Goal: Transaction & Acquisition: Purchase product/service

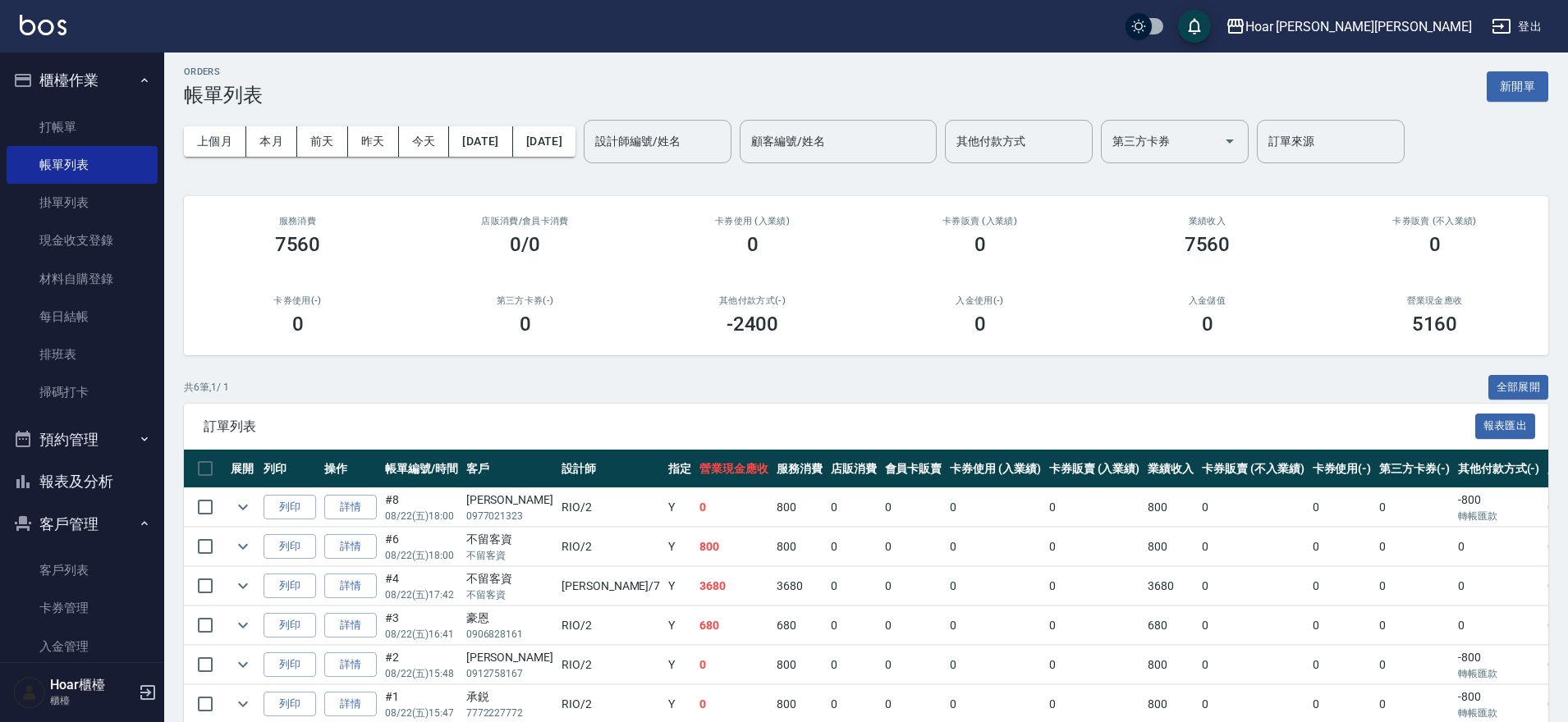
scroll to position [14, 0]
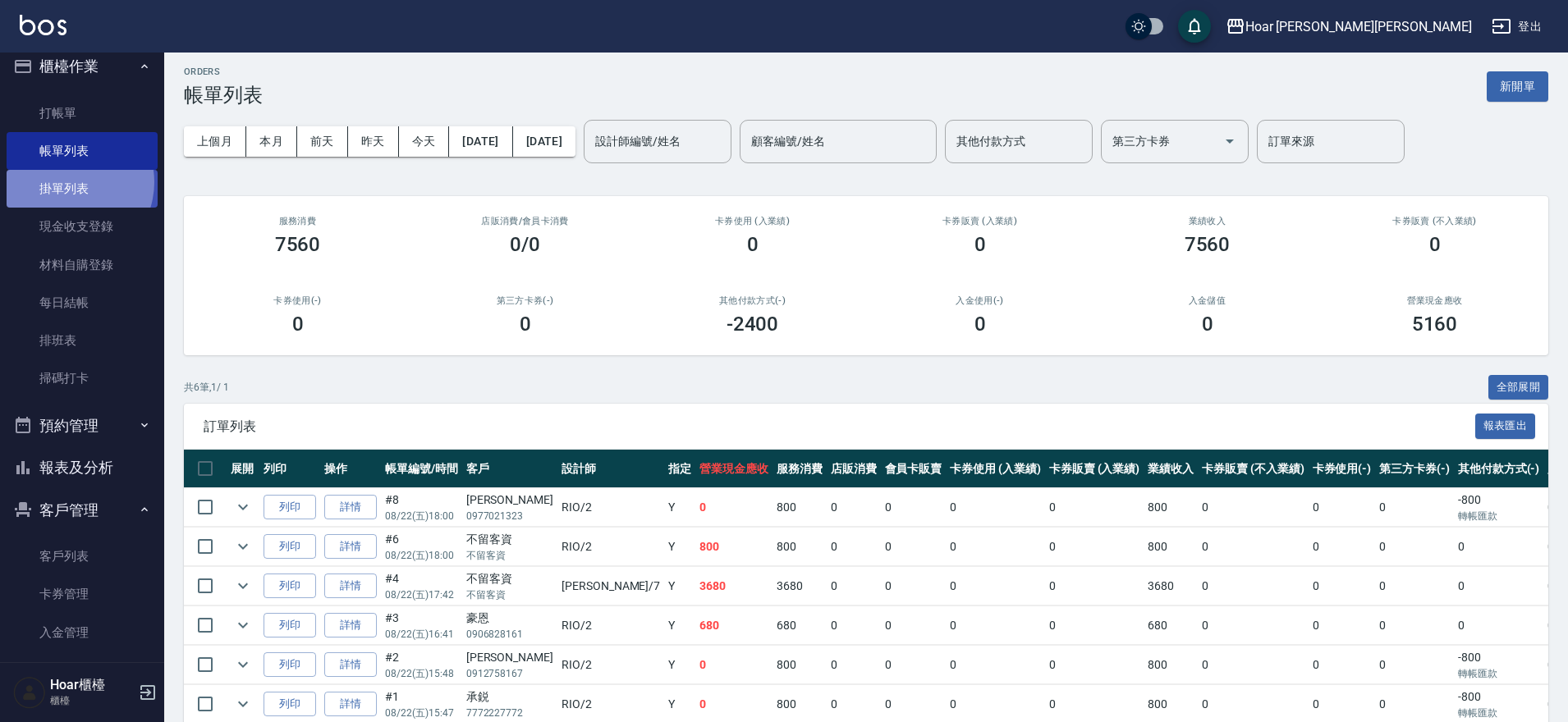
drag, startPoint x: 68, startPoint y: 182, endPoint x: 91, endPoint y: 204, distance: 31.8
click at [70, 183] on link "掛單列表" at bounding box center [82, 188] width 151 height 37
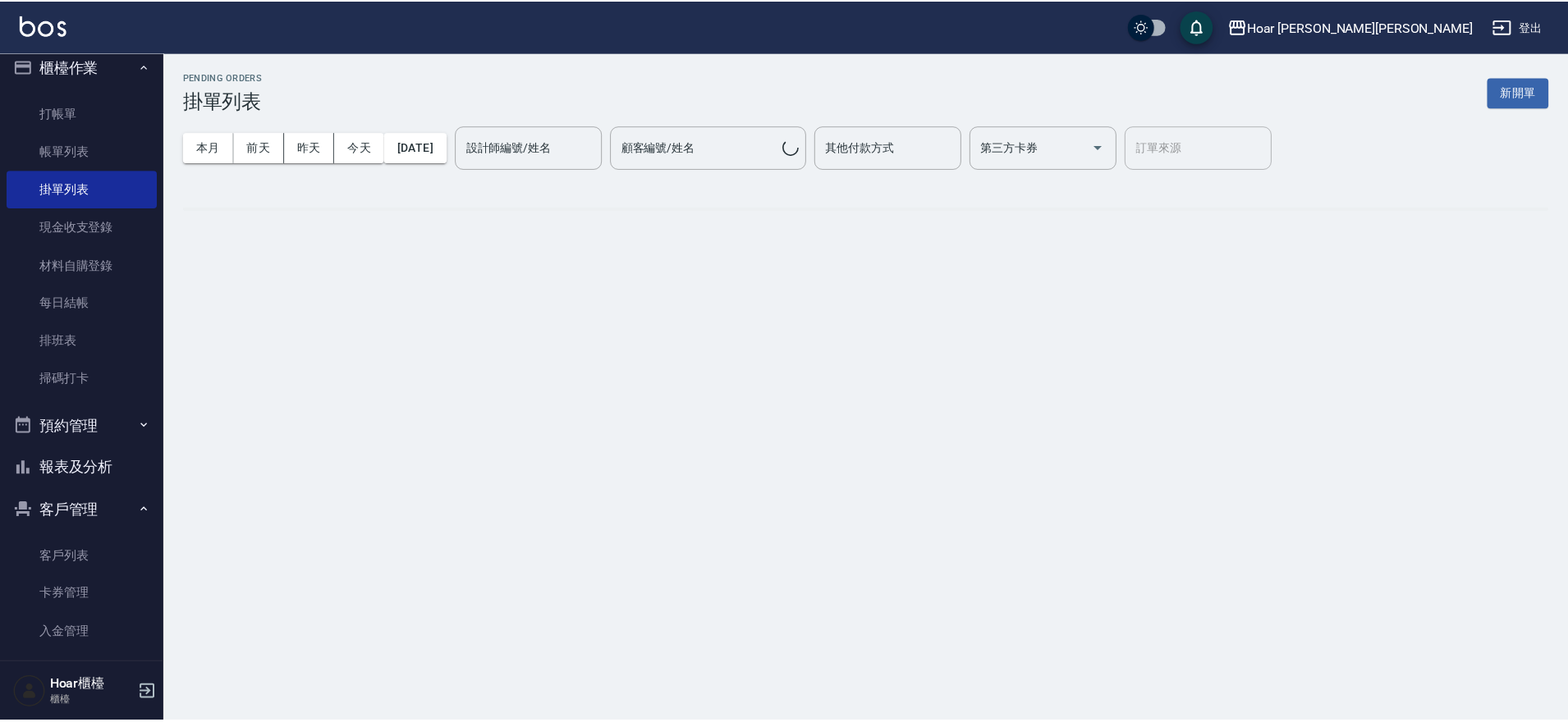
scroll to position [13, 0]
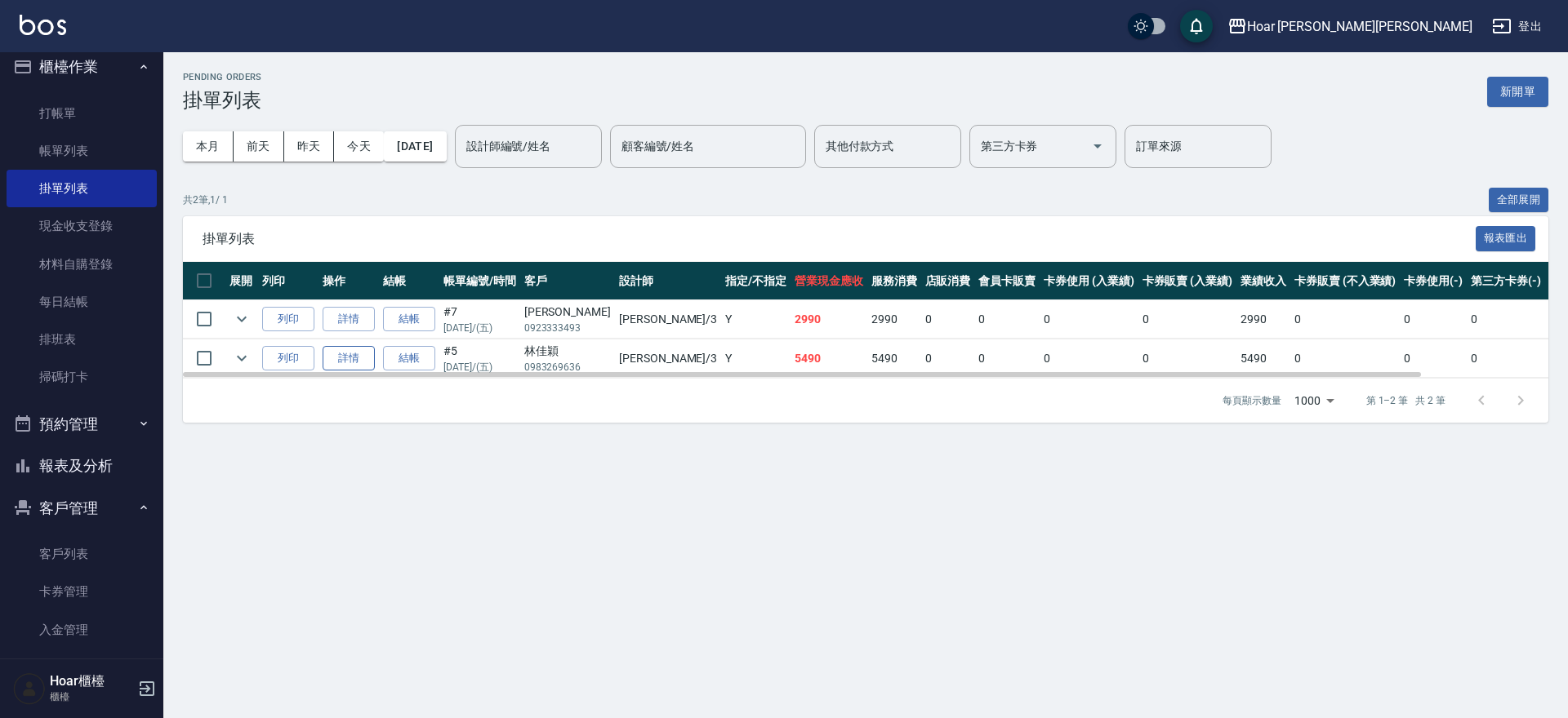
click at [342, 359] on link "詳情" at bounding box center [348, 359] width 52 height 26
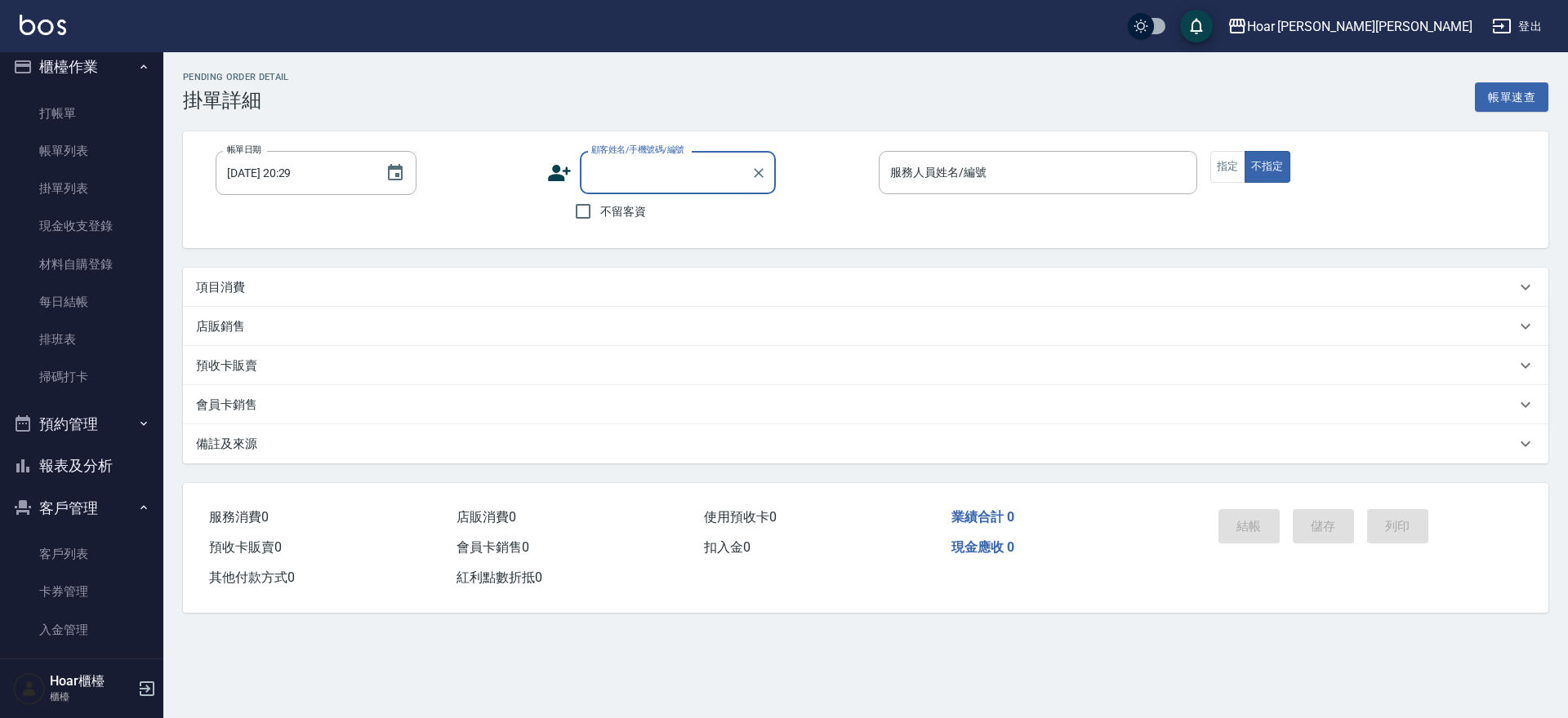
type input "[DATE] 17:55"
type input "Shami-3"
type input "[PERSON_NAME]/0983269636/"
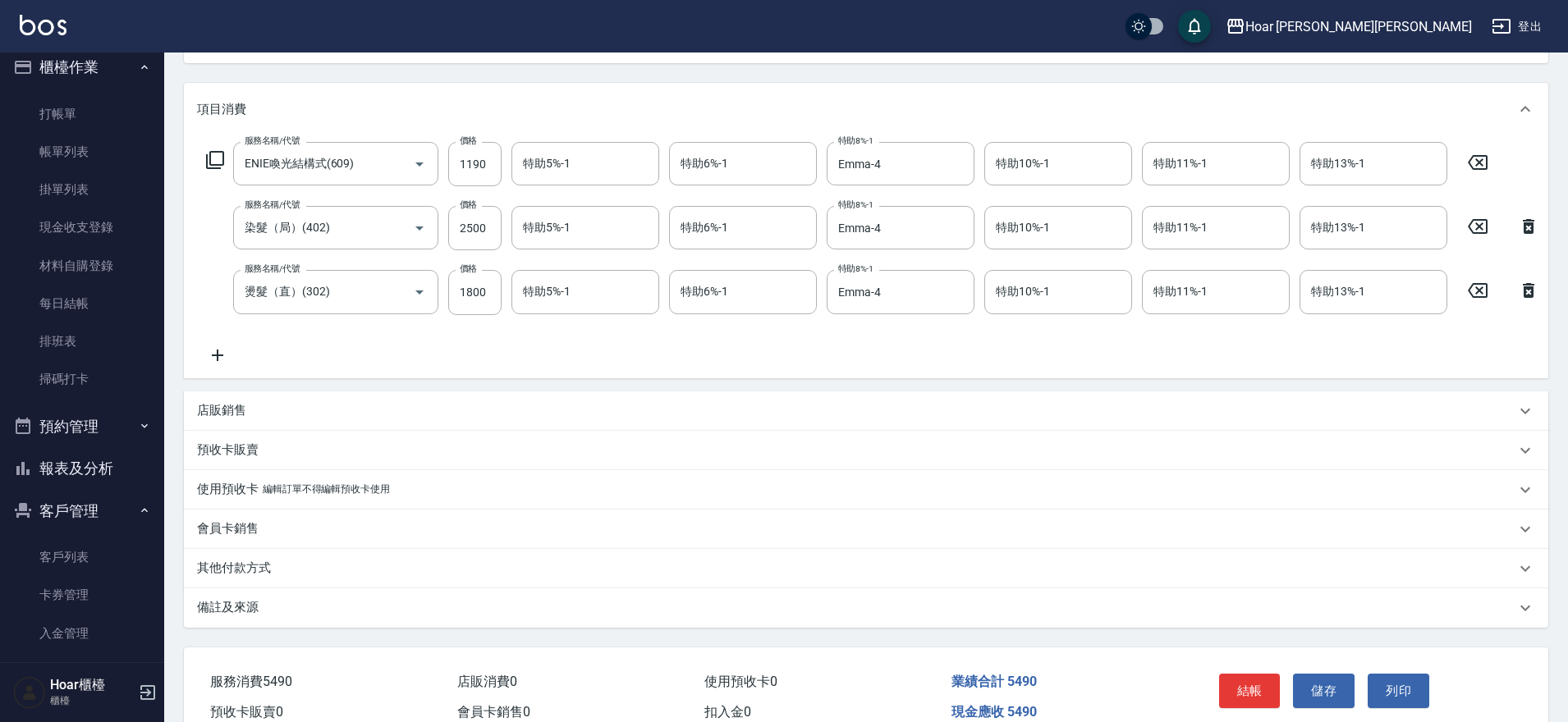
scroll to position [212, 0]
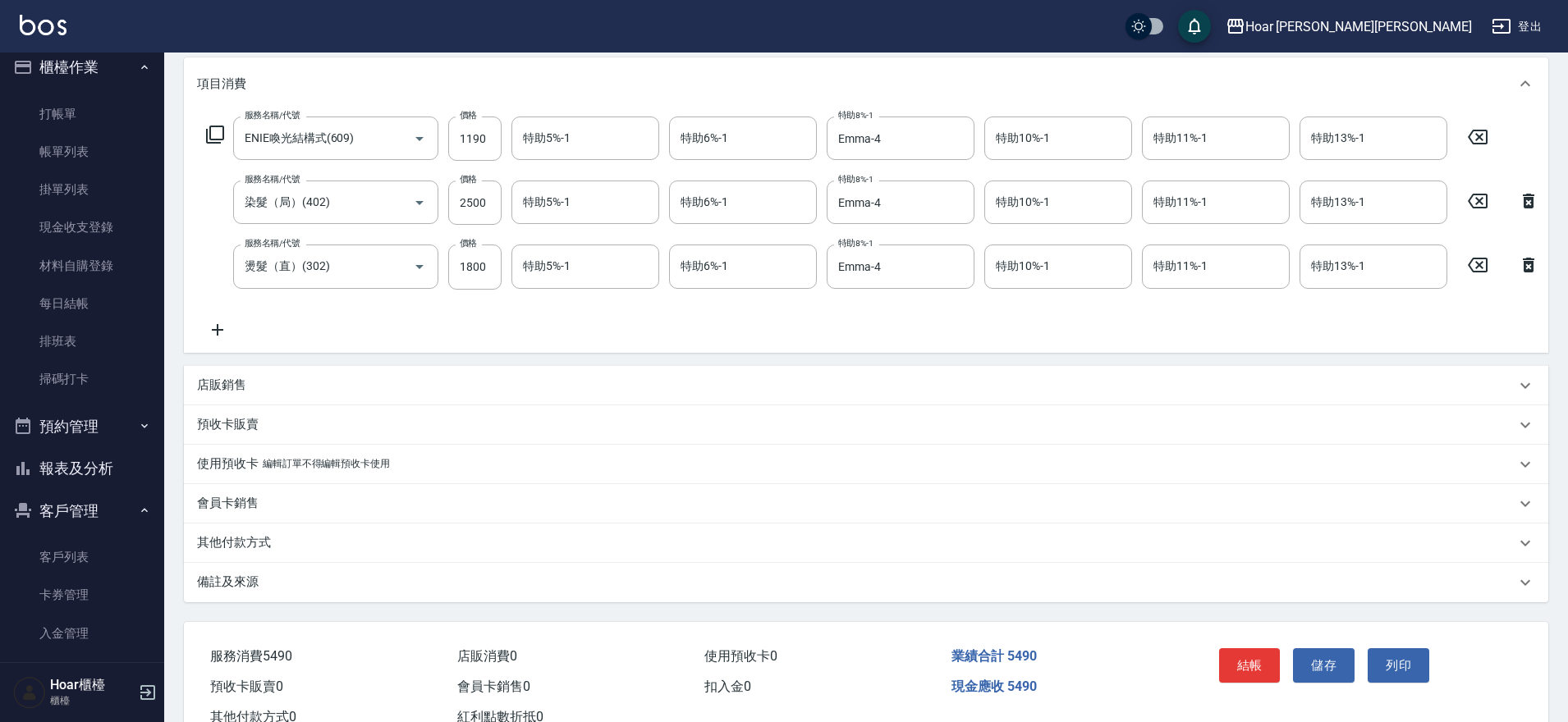
click at [254, 405] on div "店販銷售" at bounding box center [865, 386] width 1365 height 39
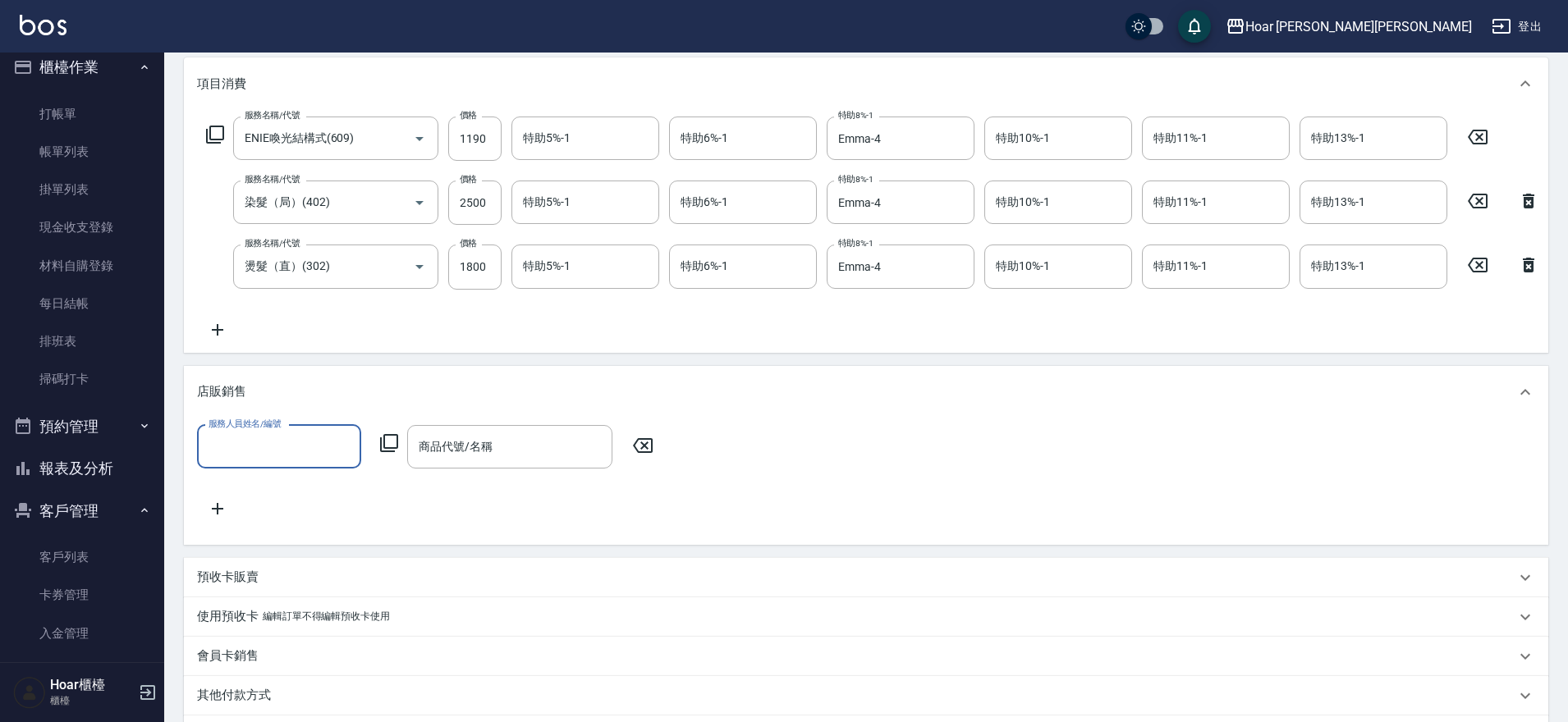
scroll to position [0, 0]
click at [261, 469] on div "服務人員姓名/編號" at bounding box center [279, 447] width 164 height 43
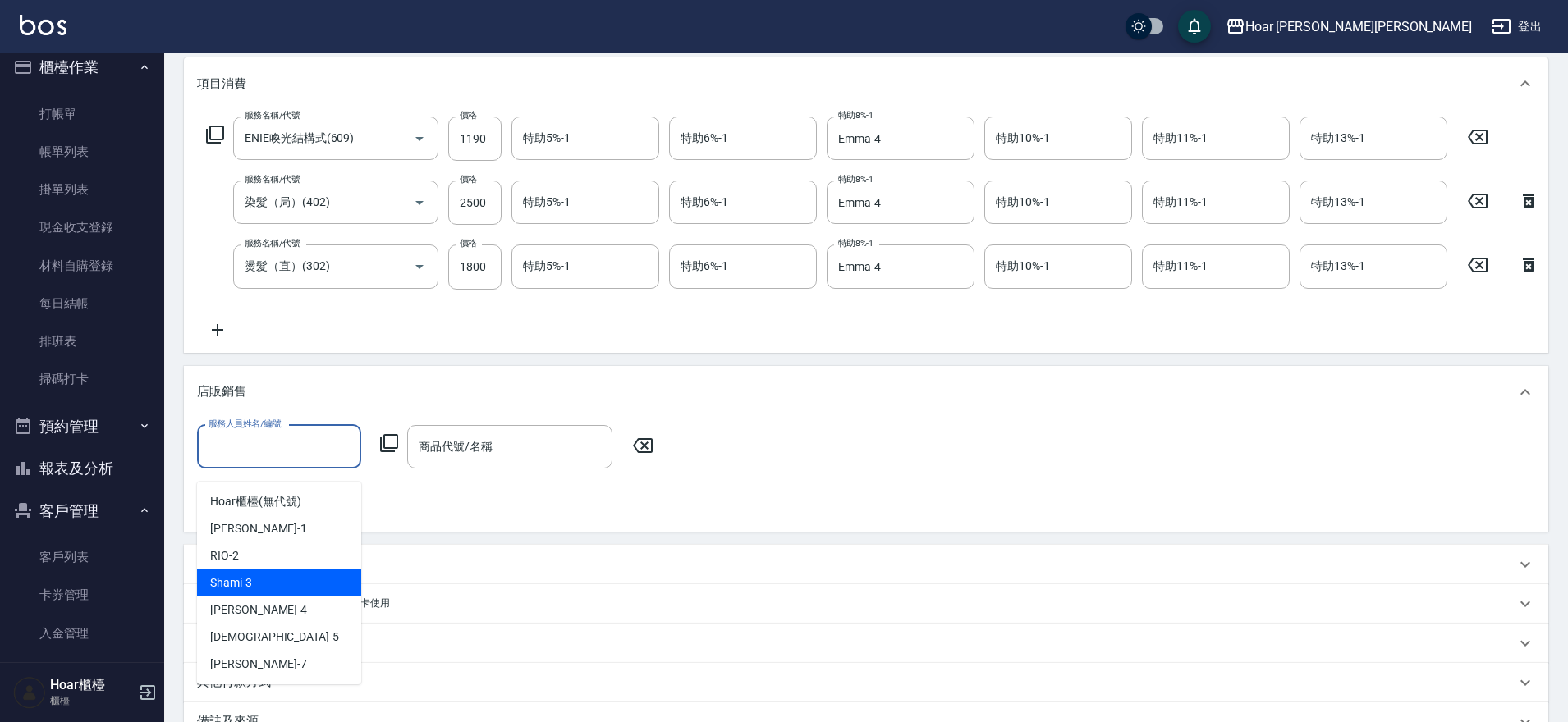
drag, startPoint x: 242, startPoint y: 579, endPoint x: 522, endPoint y: 505, distance: 289.6
click at [248, 578] on span "Shami -3" at bounding box center [231, 582] width 41 height 17
type input "Shami-3"
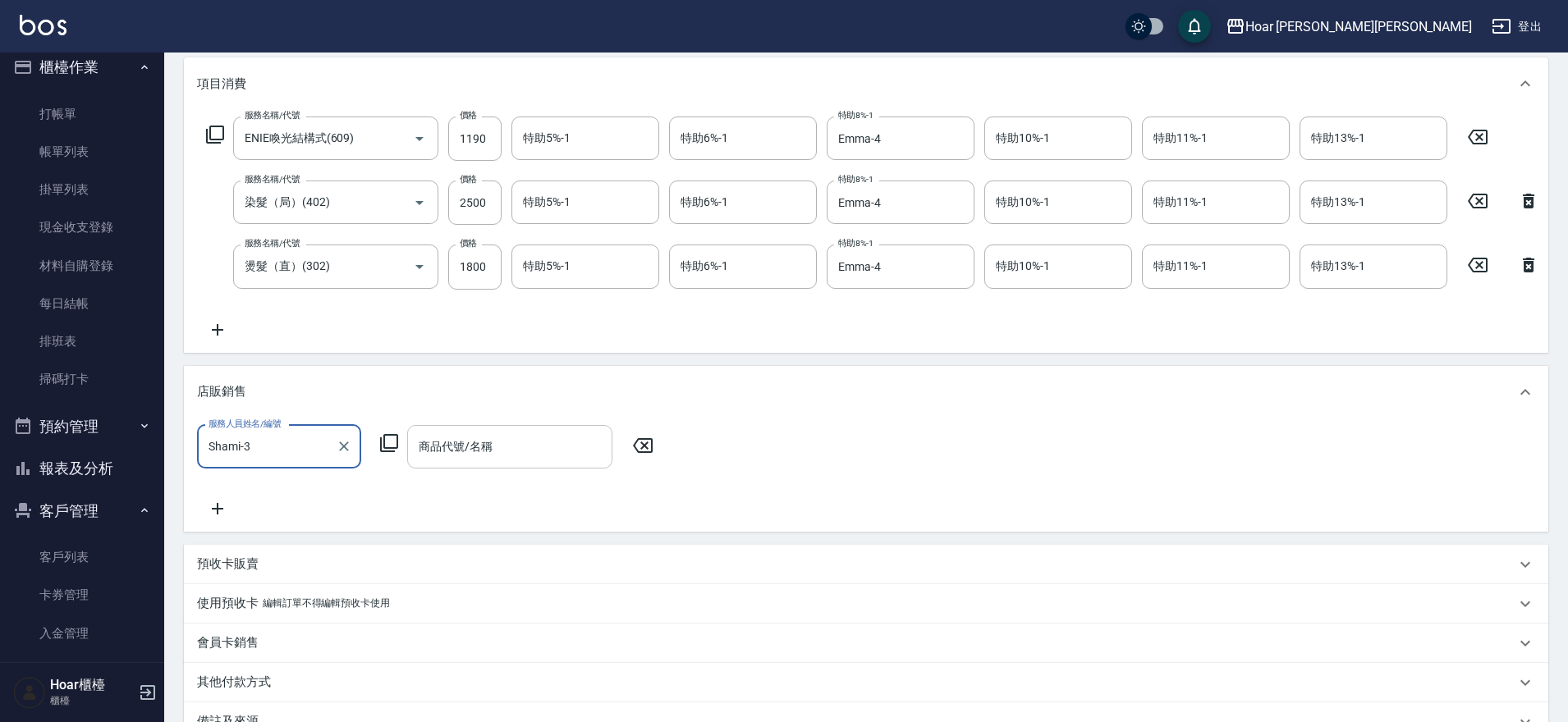
click at [529, 462] on input "商品代號/名稱" at bounding box center [509, 447] width 190 height 29
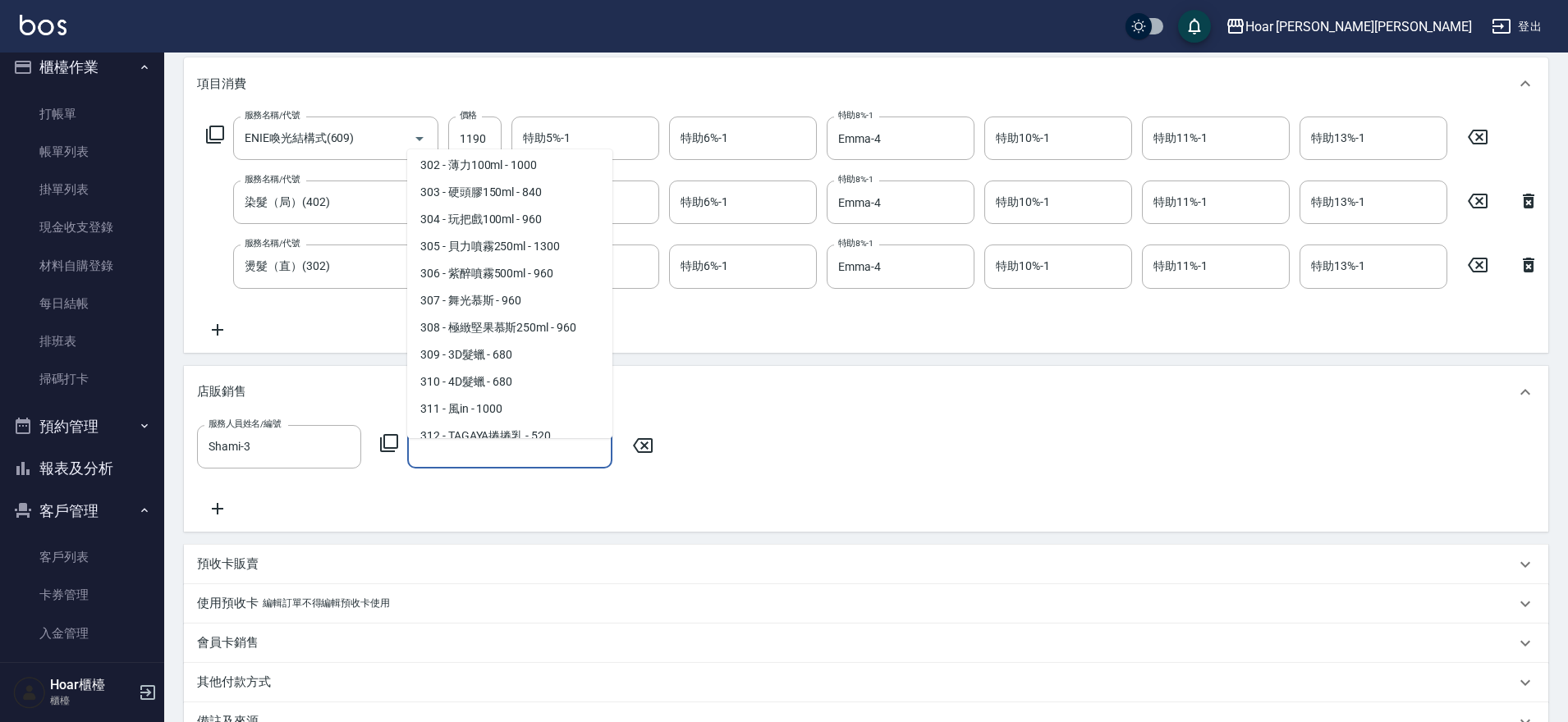
scroll to position [1544, 0]
click at [493, 286] on span "306 - 紫醉噴霧500ml - 960" at bounding box center [510, 272] width 205 height 27
type input "紫醉噴霧500ml"
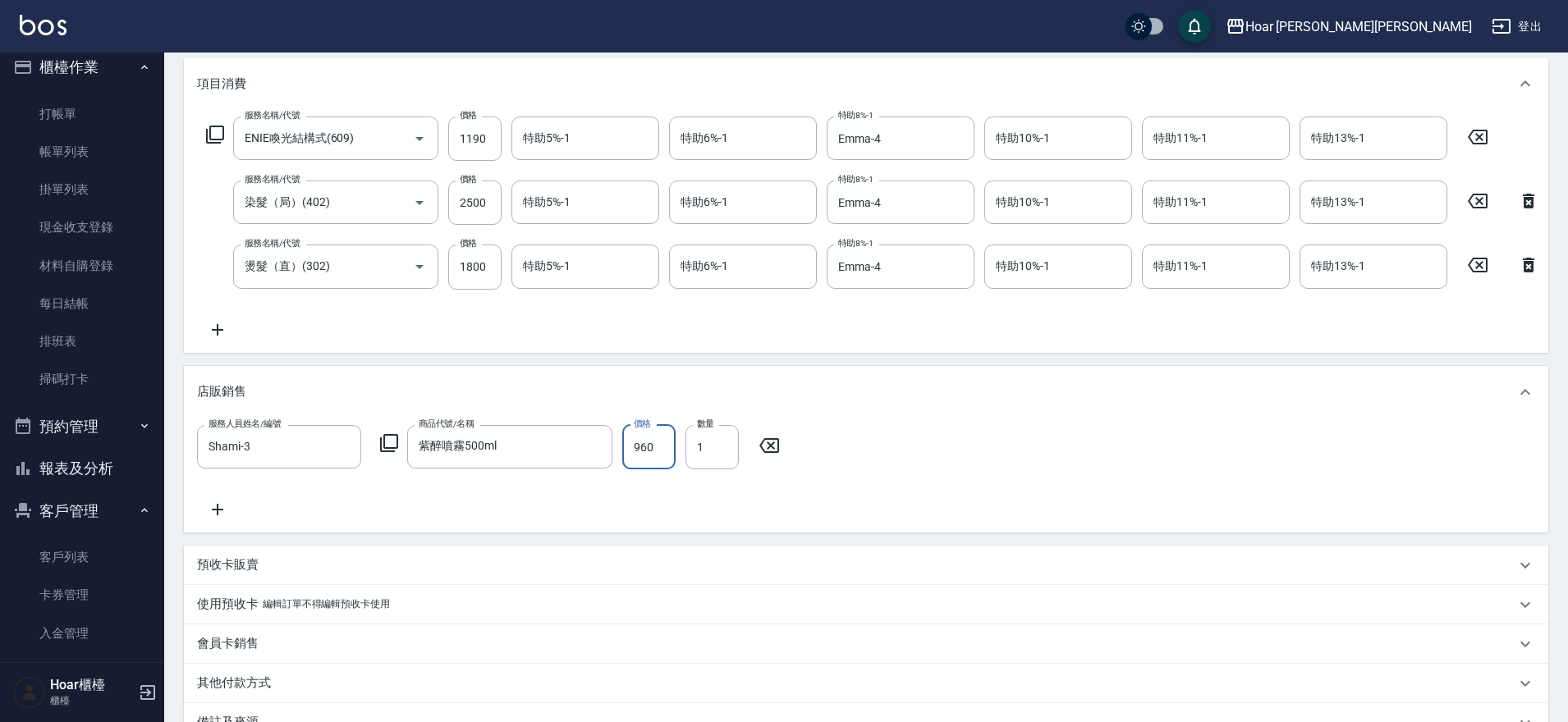
click at [662, 455] on input "960" at bounding box center [649, 447] width 53 height 44
click at [668, 457] on input "960" at bounding box center [649, 447] width 53 height 44
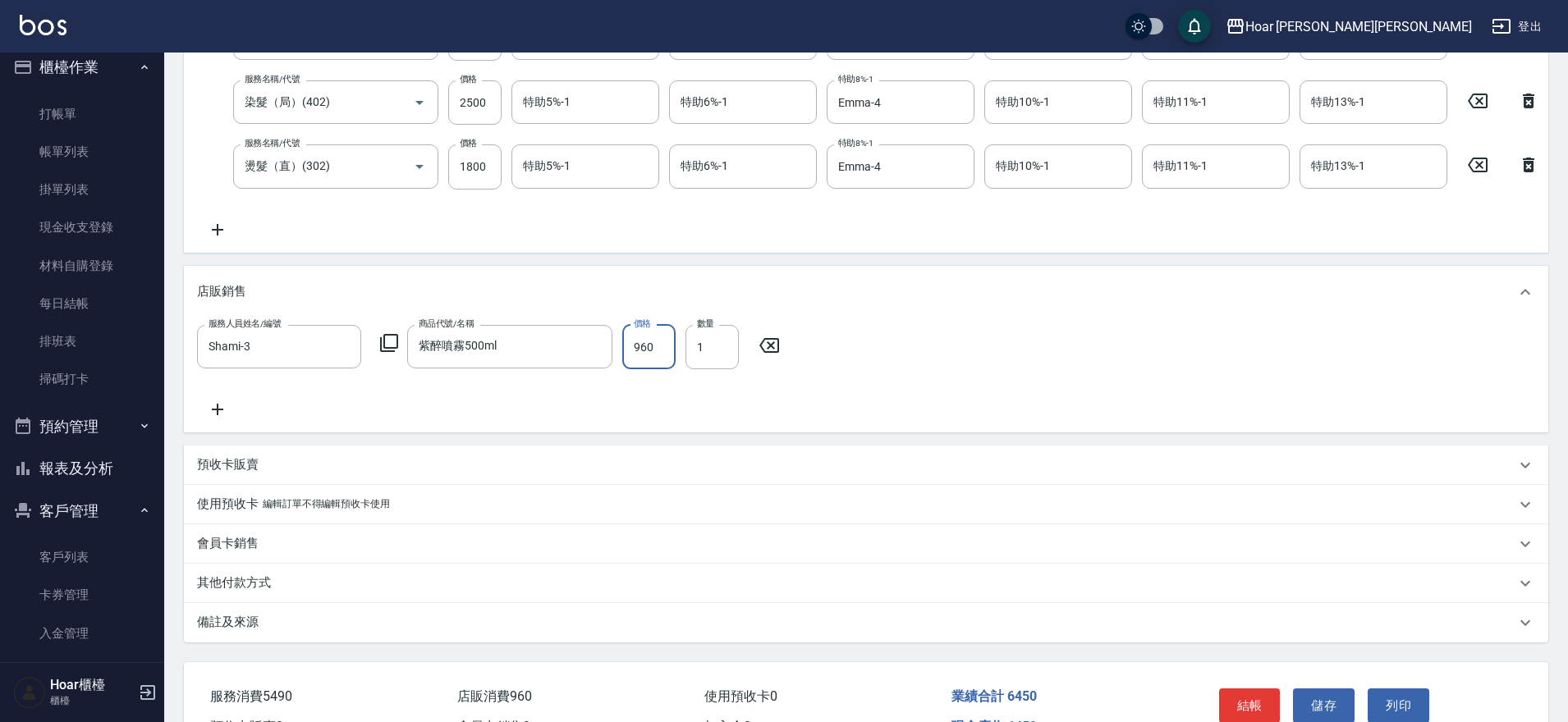
scroll to position [436, 0]
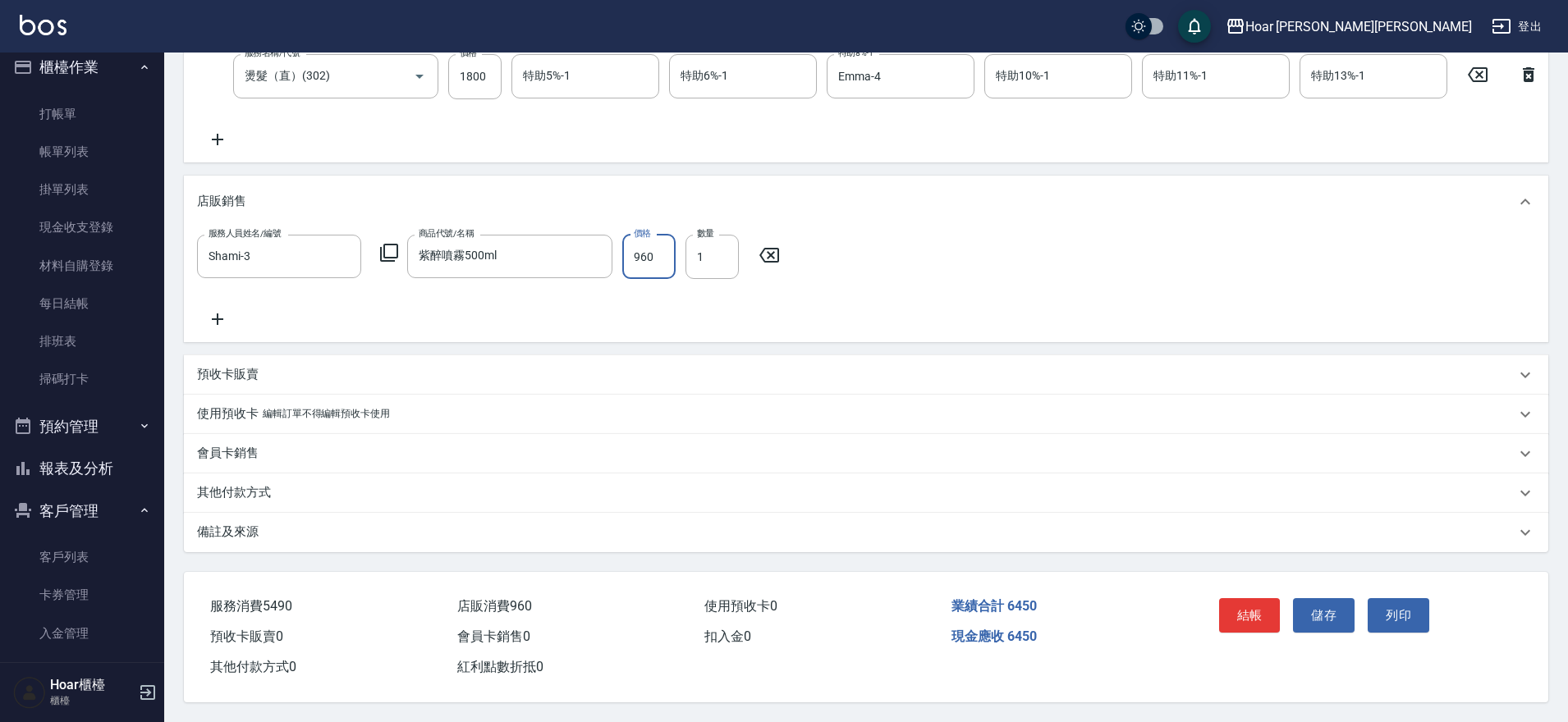
click at [212, 487] on p "其他付款方式" at bounding box center [234, 492] width 74 height 17
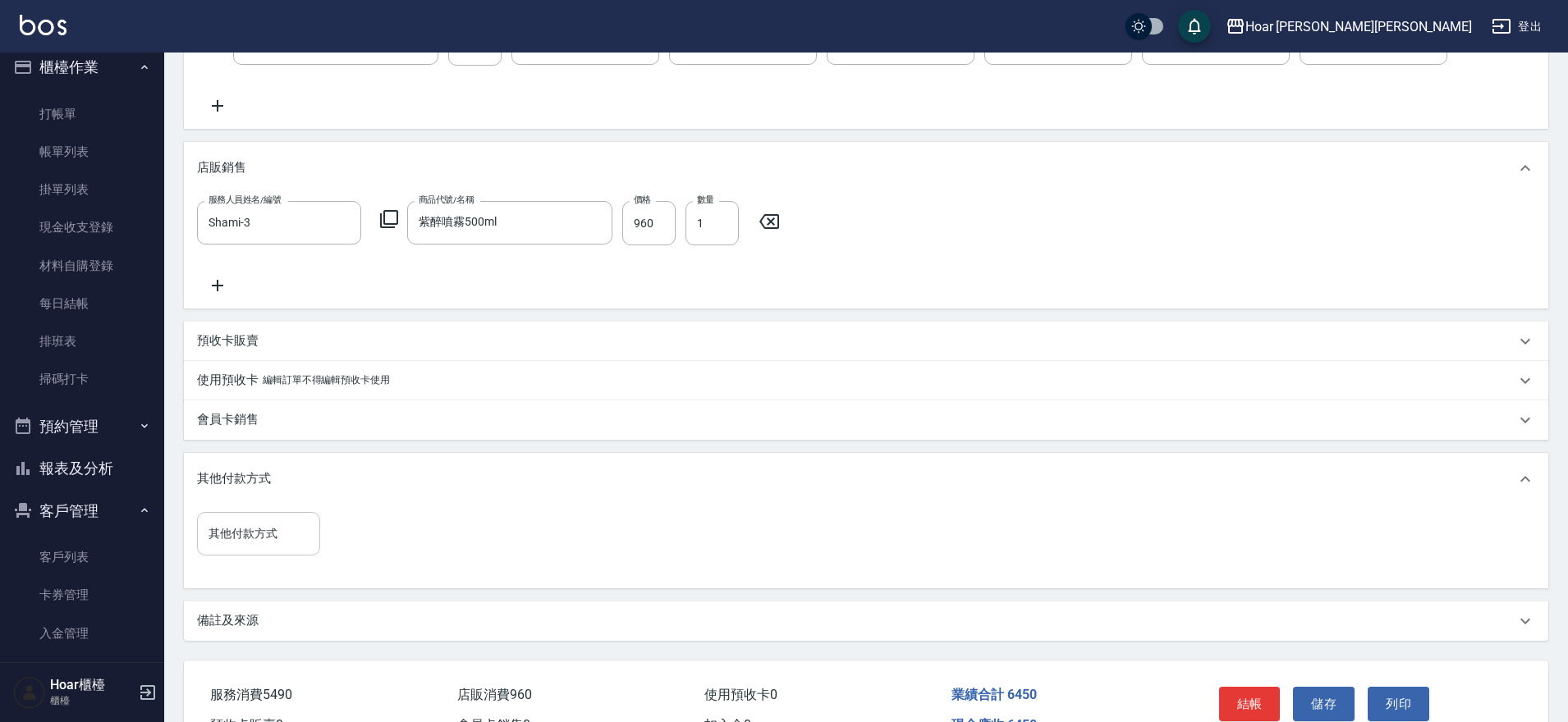
drag, startPoint x: 248, startPoint y: 543, endPoint x: 258, endPoint y: 552, distance: 13.5
click at [249, 543] on div "其他付款方式" at bounding box center [259, 534] width 123 height 43
click at [237, 651] on span "信用卡" at bounding box center [259, 656] width 123 height 27
type input "信用卡"
click at [384, 556] on input "0" at bounding box center [392, 534] width 123 height 44
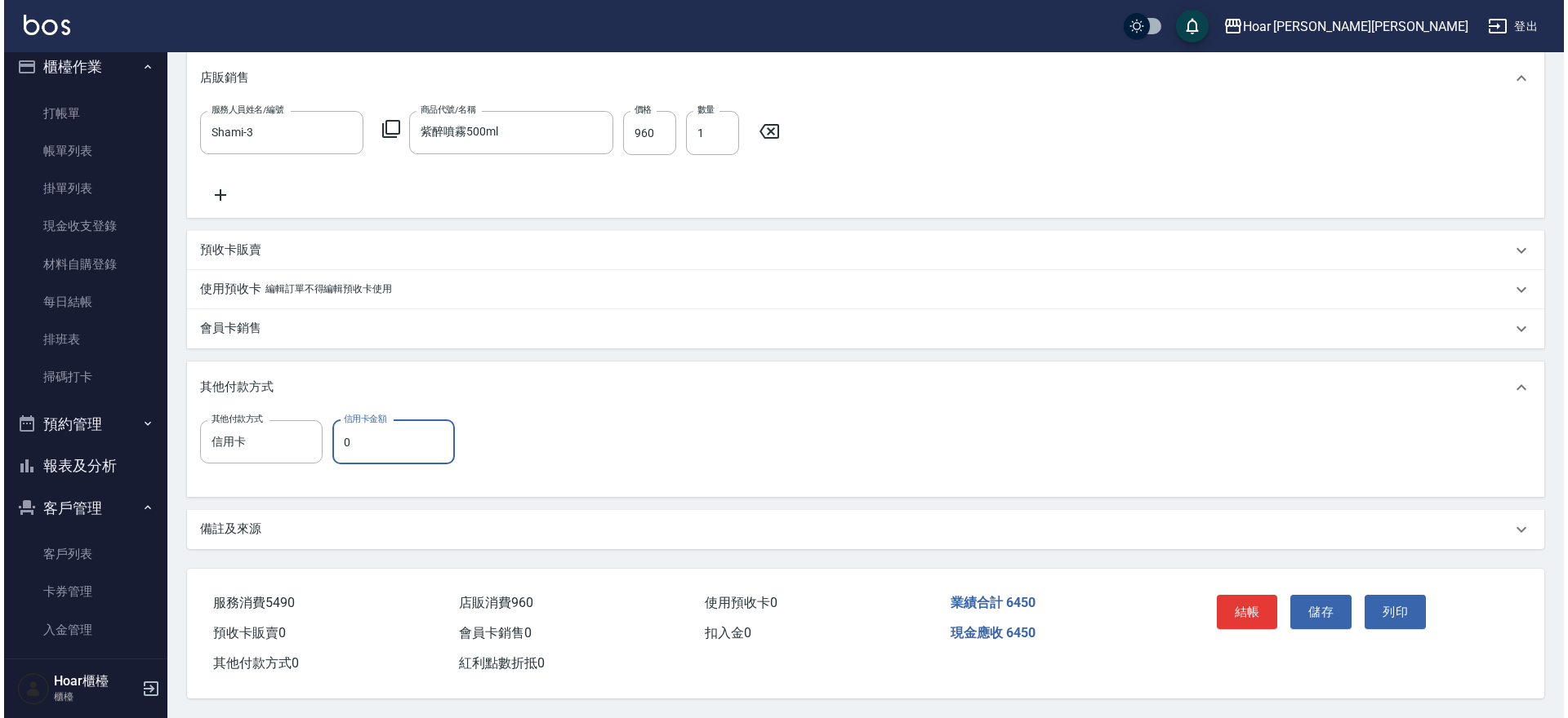
scroll to position [569, 0]
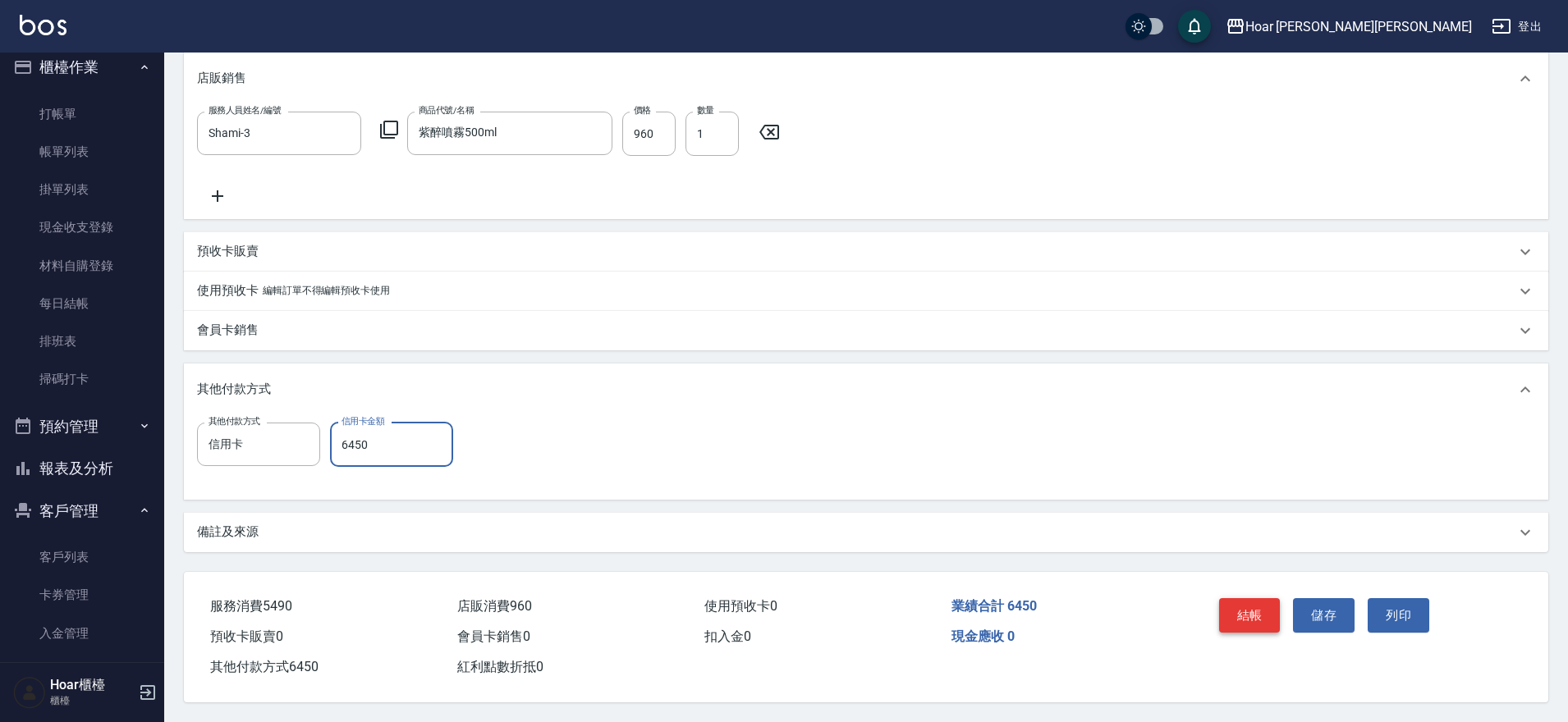
type input "6450"
click at [1256, 614] on button "結帳" at bounding box center [1250, 615] width 61 height 35
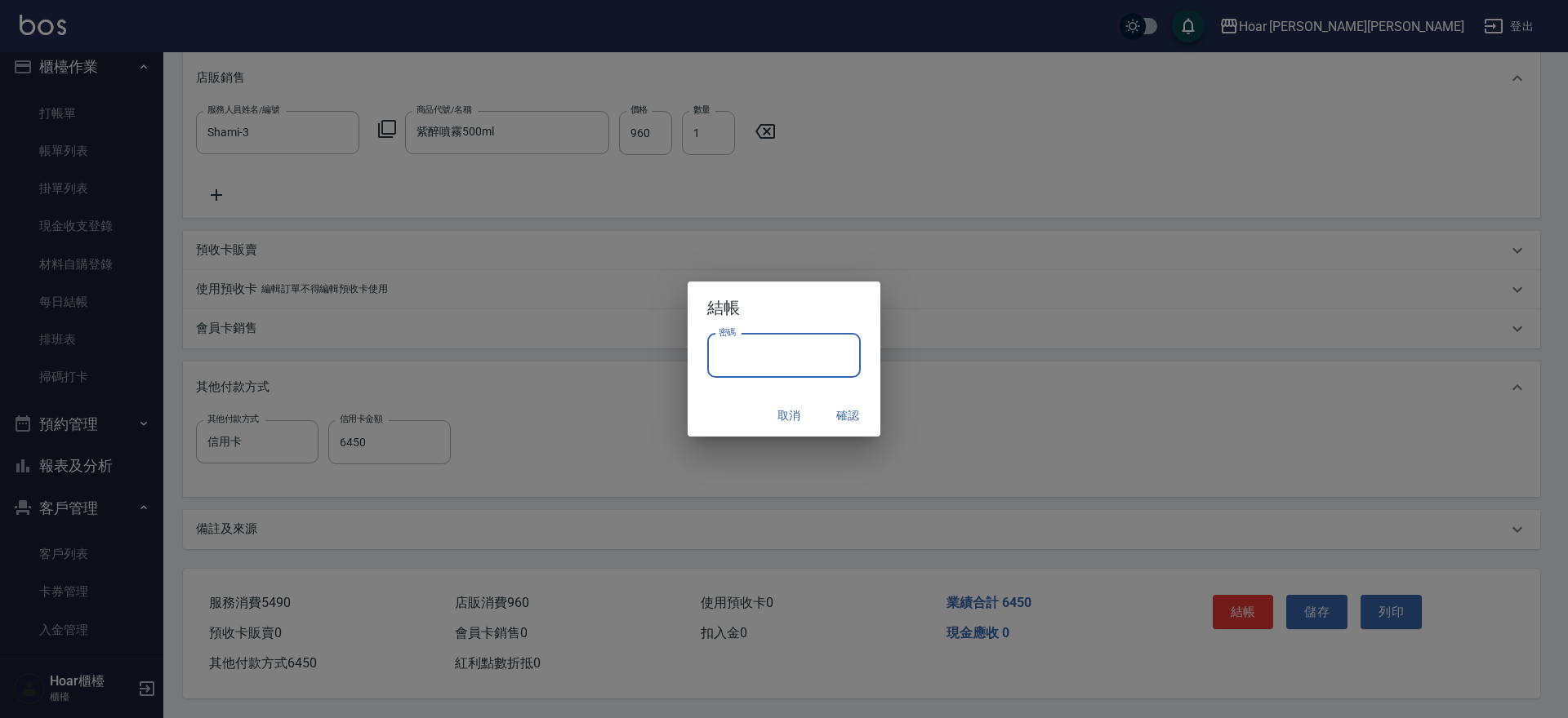
click at [752, 347] on input "密碼" at bounding box center [784, 355] width 153 height 44
type input "****"
click at [851, 413] on button "確認" at bounding box center [847, 416] width 52 height 30
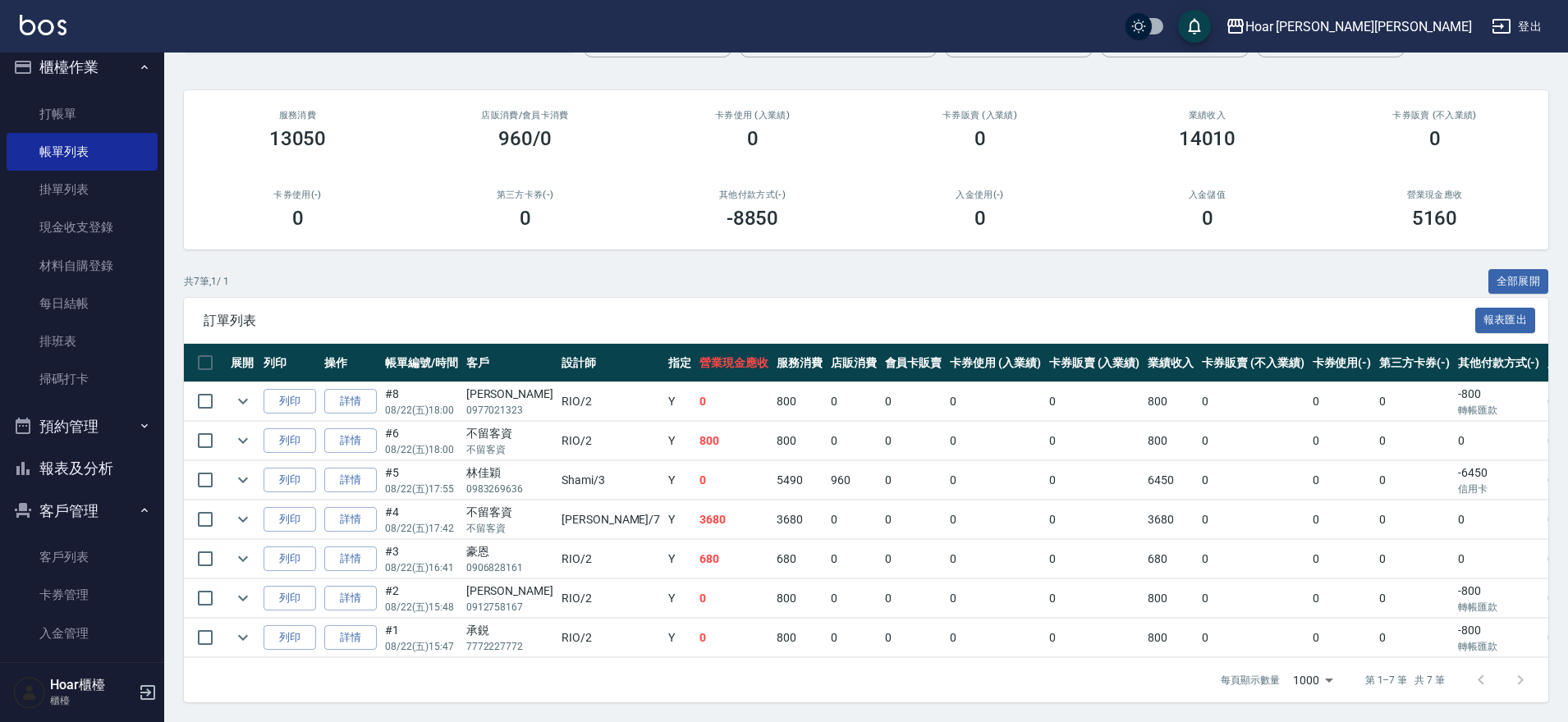
scroll to position [124, 0]
click at [65, 183] on link "掛單列表" at bounding box center [82, 189] width 151 height 37
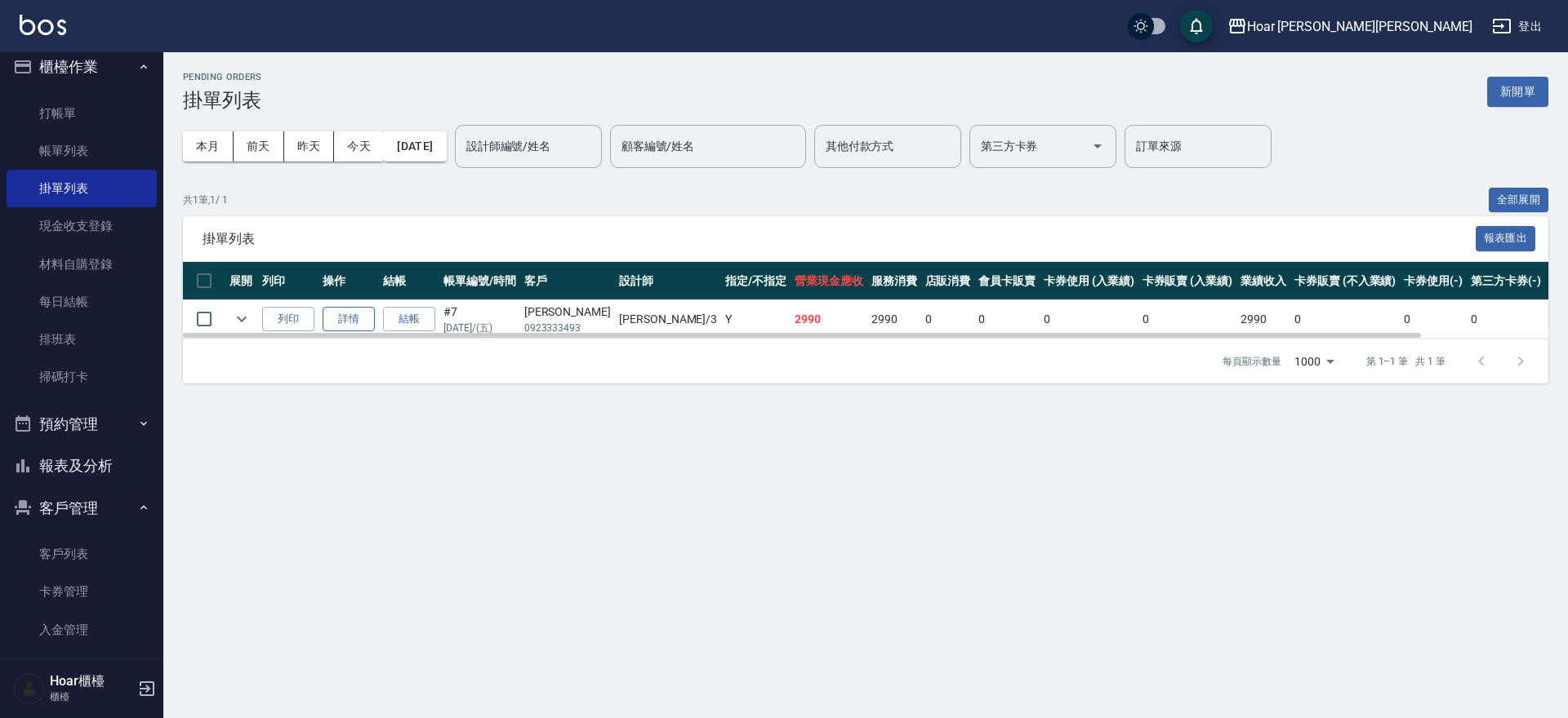
click at [344, 316] on link "詳情" at bounding box center [348, 320] width 52 height 26
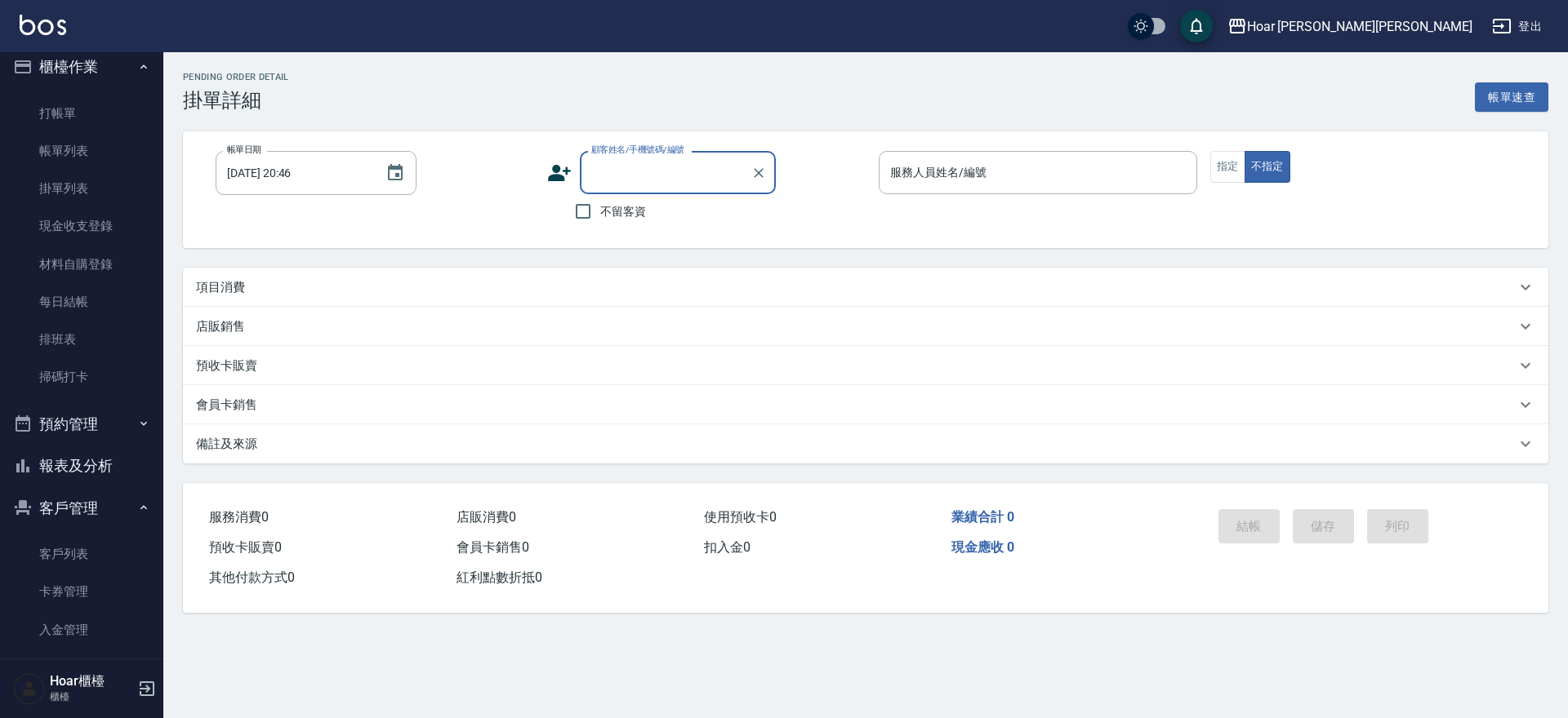
type input "[DATE] 18:00"
type input "Shami-3"
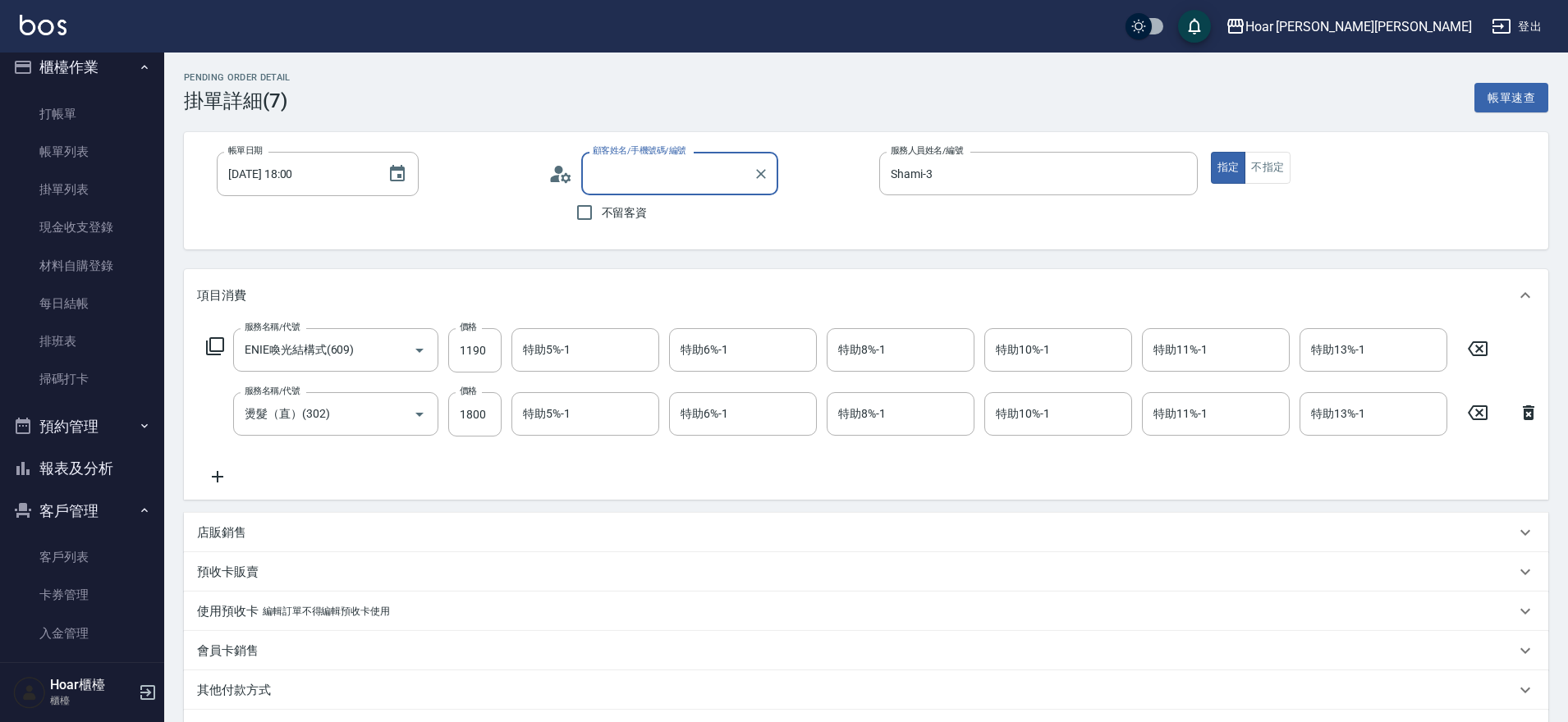
type input "[PERSON_NAME]/0923333493/"
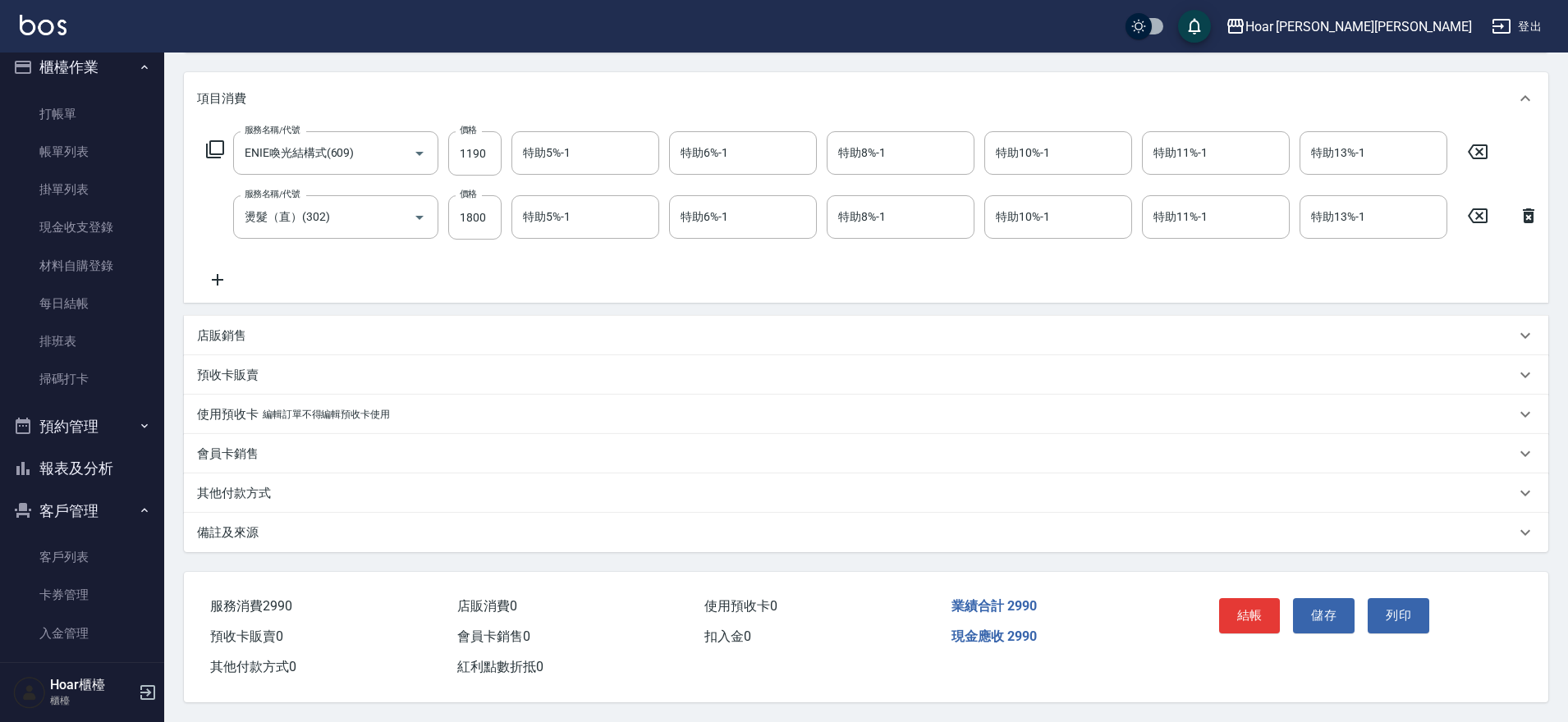
click at [287, 495] on div "其他付款方式" at bounding box center [865, 493] width 1365 height 39
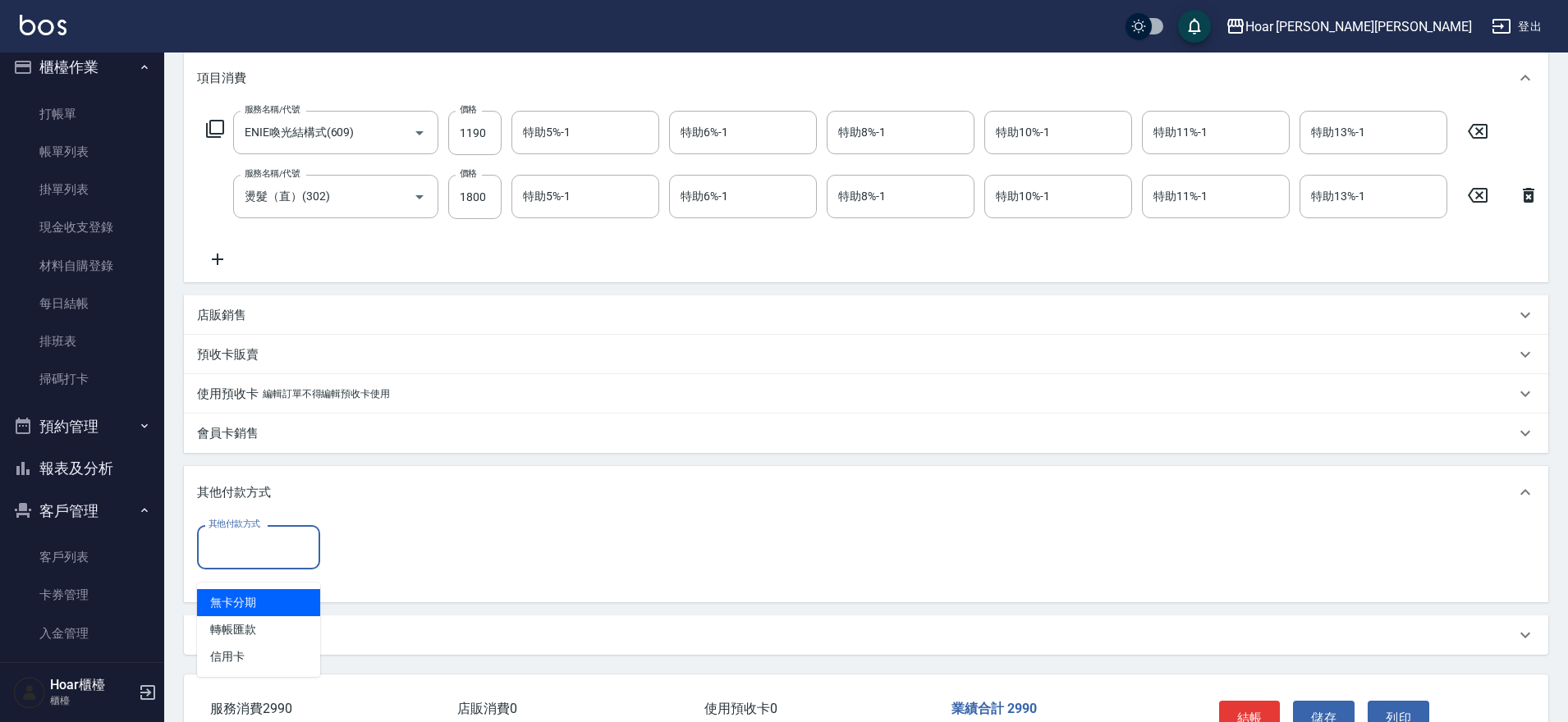
click at [266, 561] on input "其他付款方式" at bounding box center [259, 546] width 109 height 29
click at [269, 627] on span "轉帳匯款" at bounding box center [259, 629] width 123 height 27
type input "轉帳匯款"
drag, startPoint x: 379, startPoint y: 569, endPoint x: 364, endPoint y: 571, distance: 15.1
click at [374, 569] on input "0" at bounding box center [392, 547] width 123 height 44
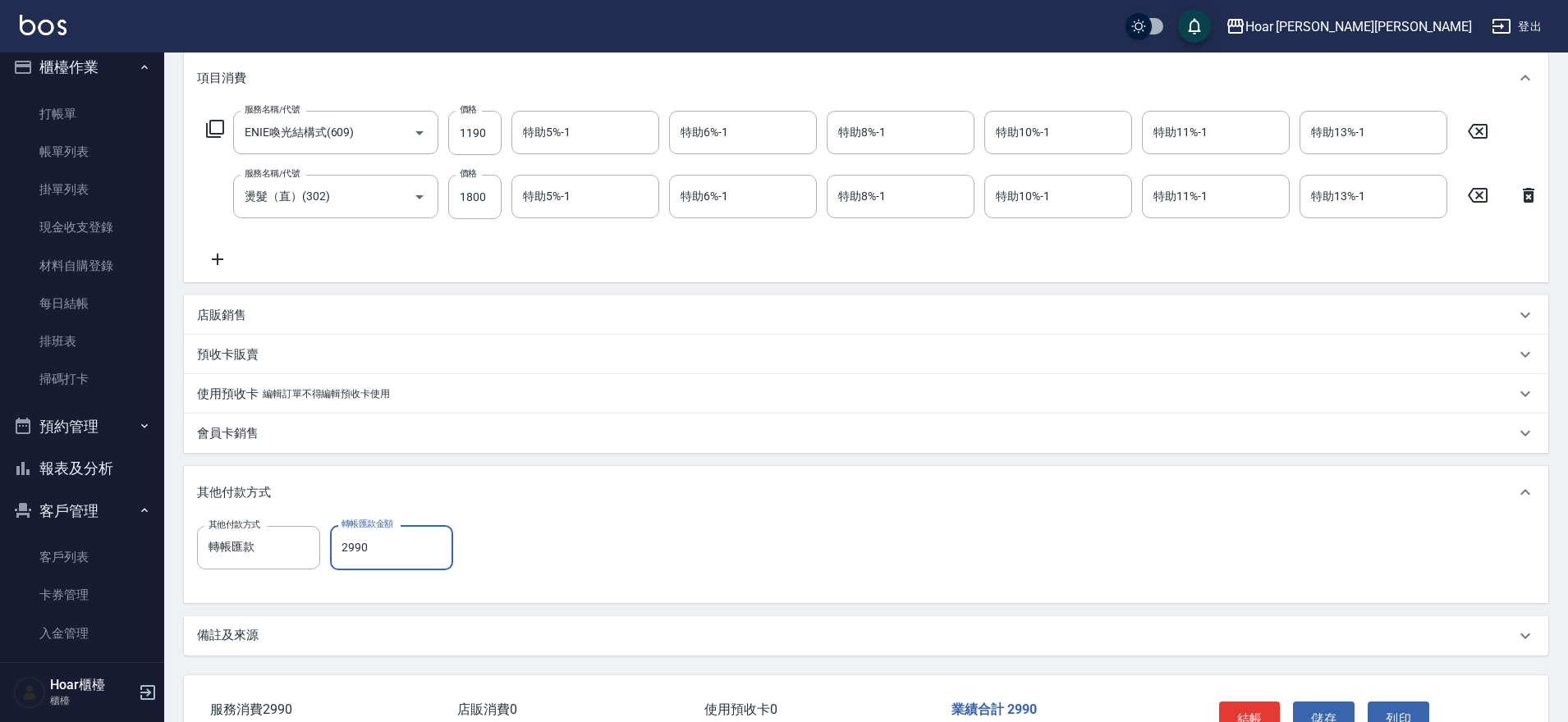
scroll to position [354, 0]
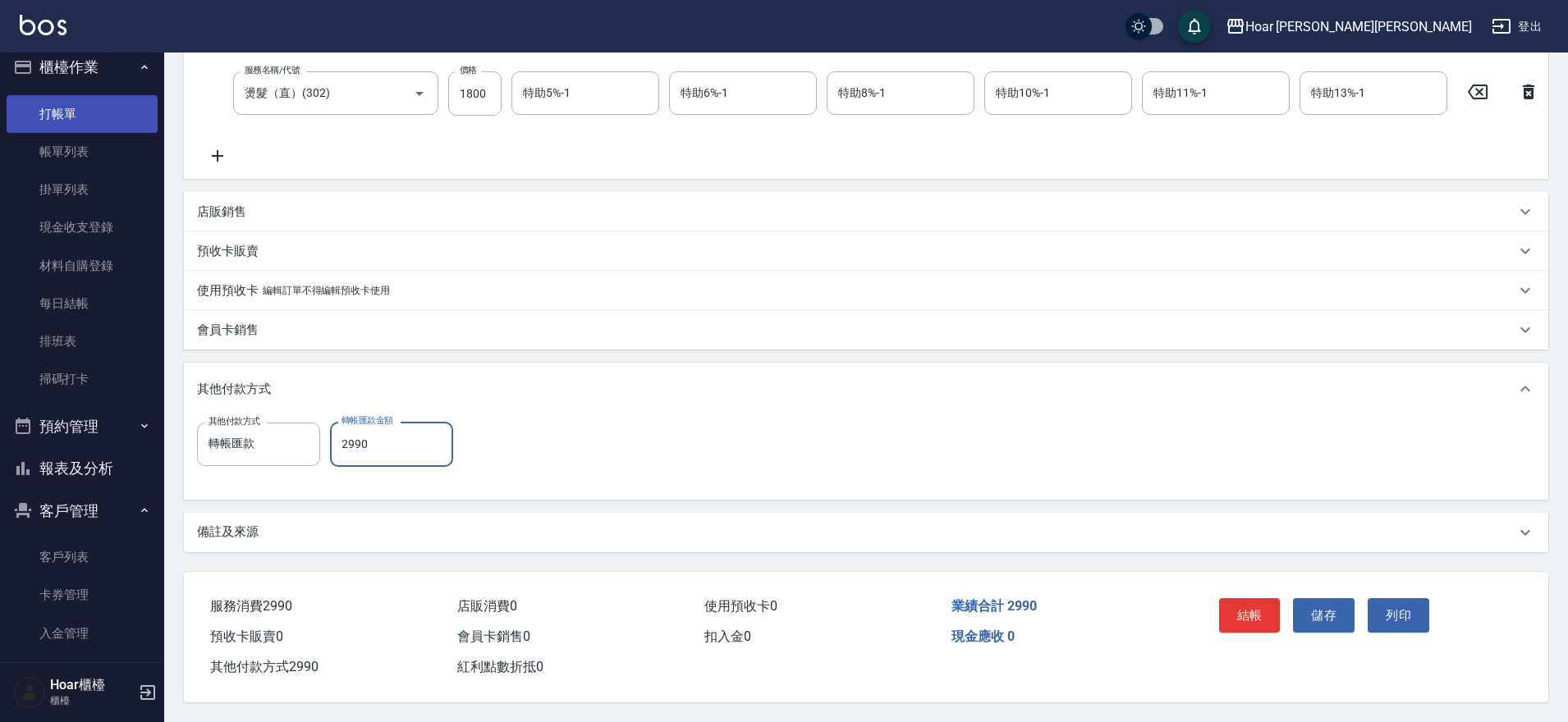
type input "2990"
click at [59, 110] on link "打帳單" at bounding box center [82, 114] width 151 height 37
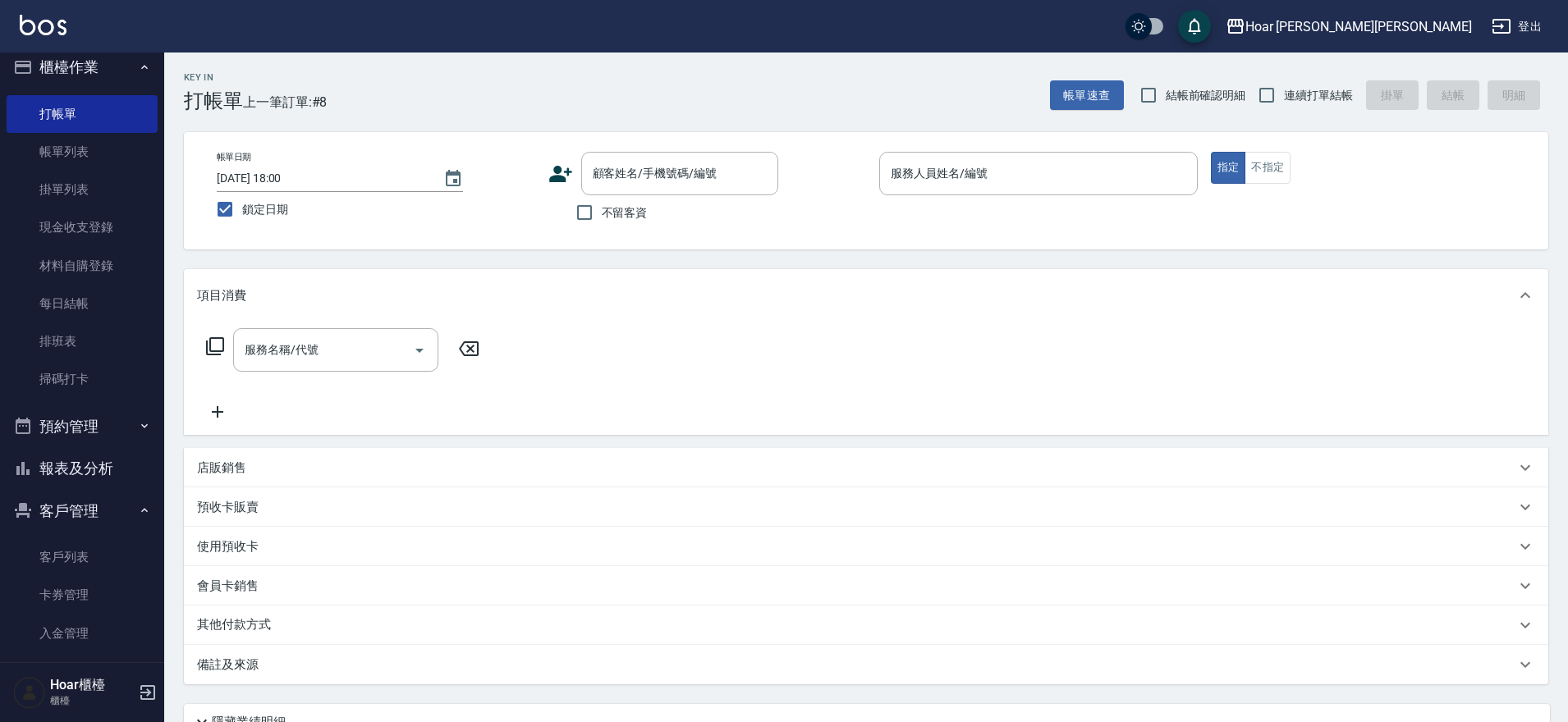
click at [280, 475] on div "店販銷售" at bounding box center [857, 468] width 1318 height 17
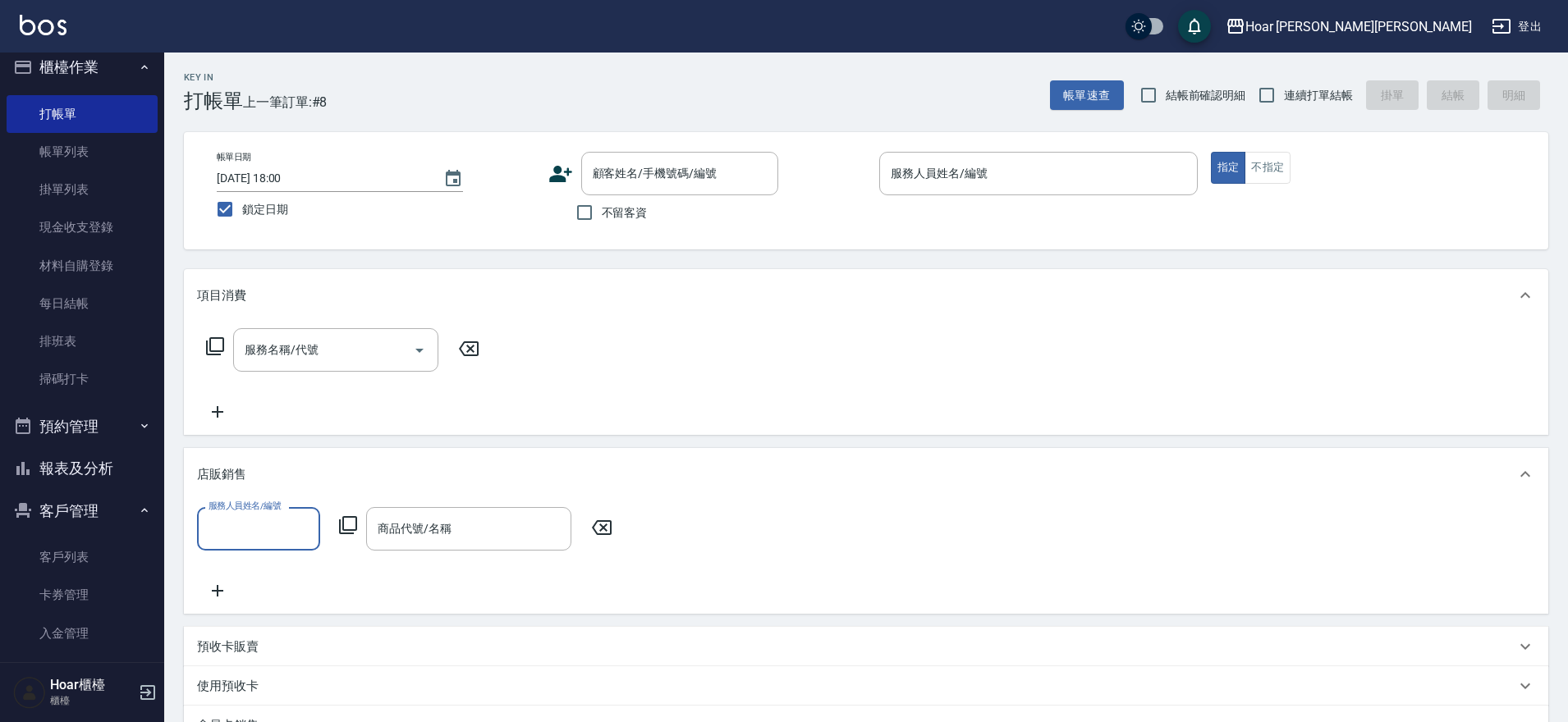
click at [273, 523] on input "服務人員姓名/編號" at bounding box center [259, 529] width 109 height 29
click at [423, 542] on input "商品代號/名稱" at bounding box center [469, 529] width 190 height 29
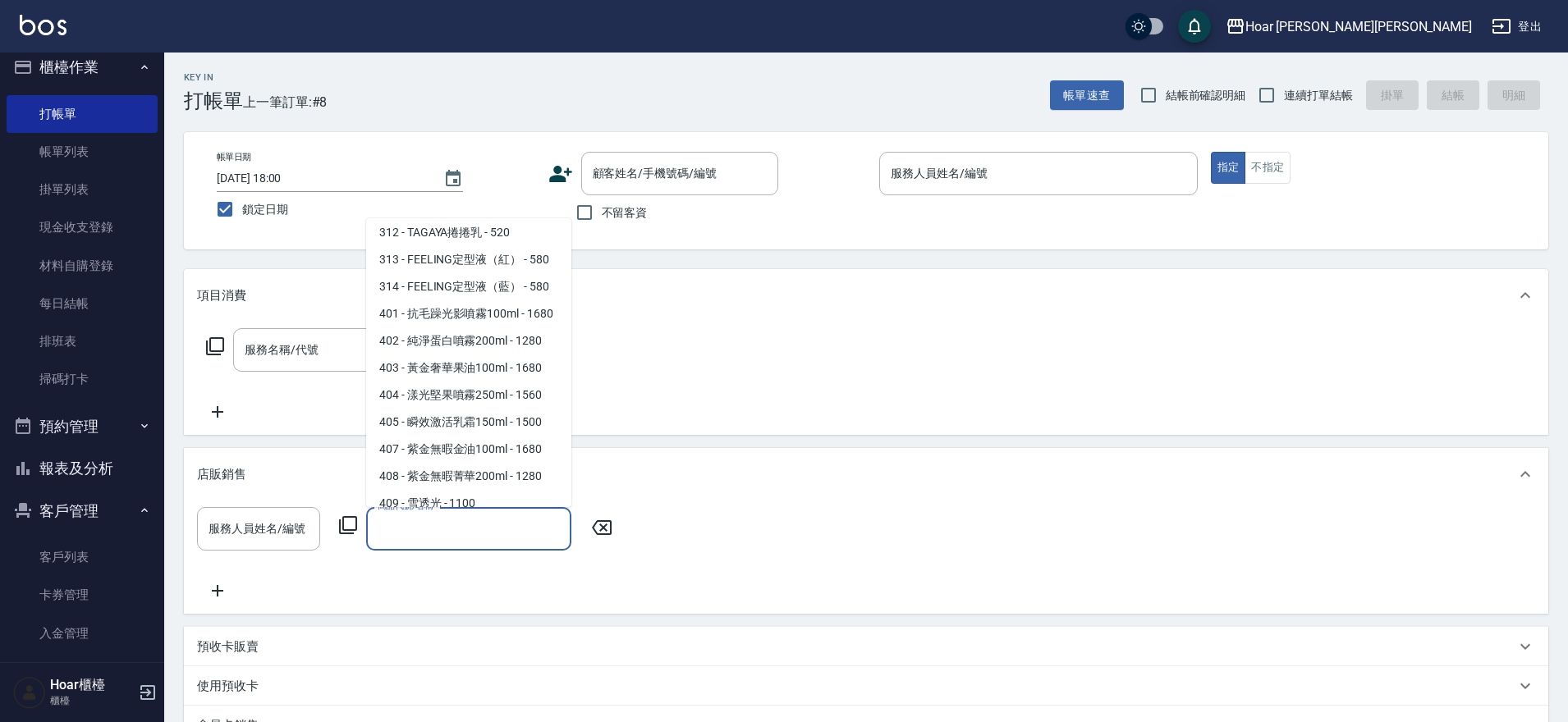
scroll to position [1821, 0]
click at [271, 276] on div "項目消費" at bounding box center [865, 295] width 1365 height 52
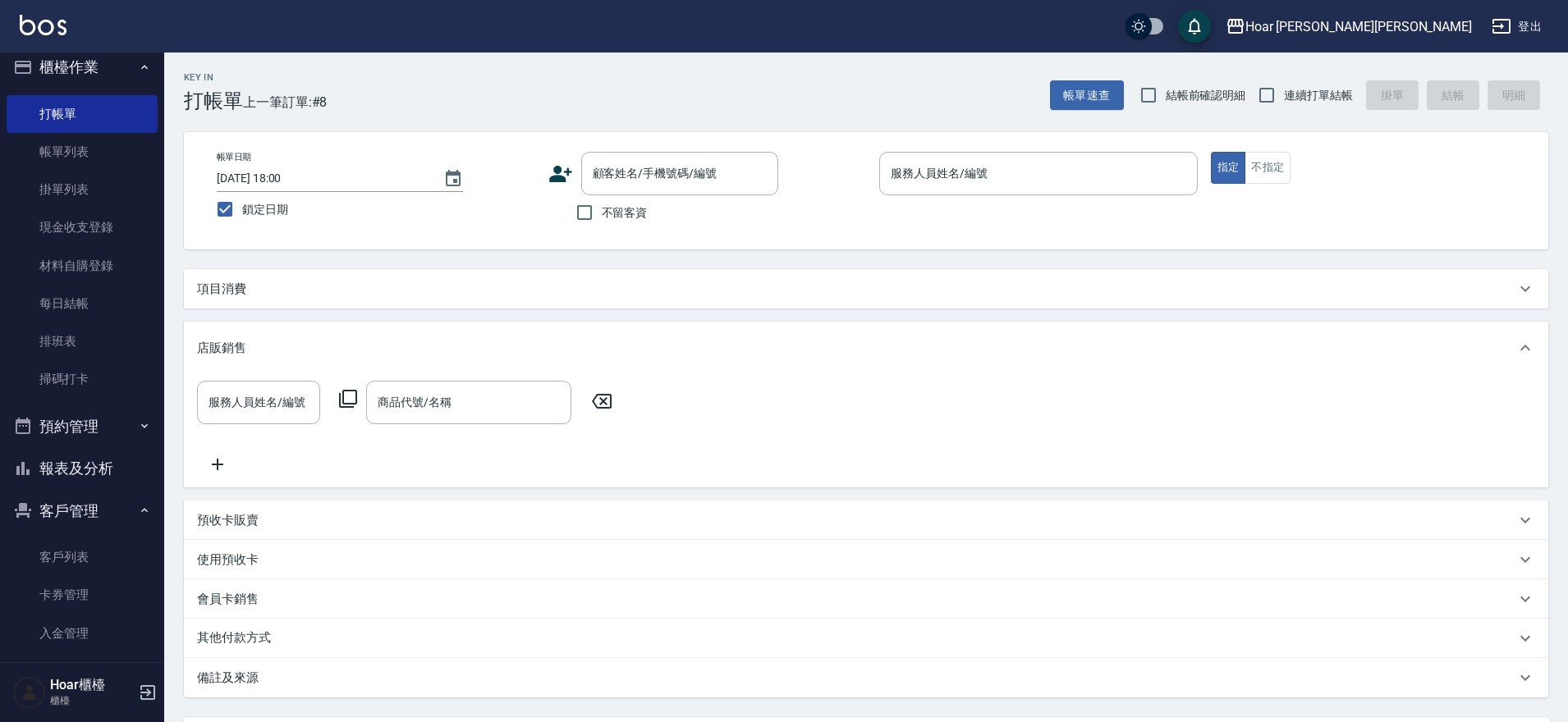
click at [296, 305] on div "項目消費" at bounding box center [865, 289] width 1365 height 39
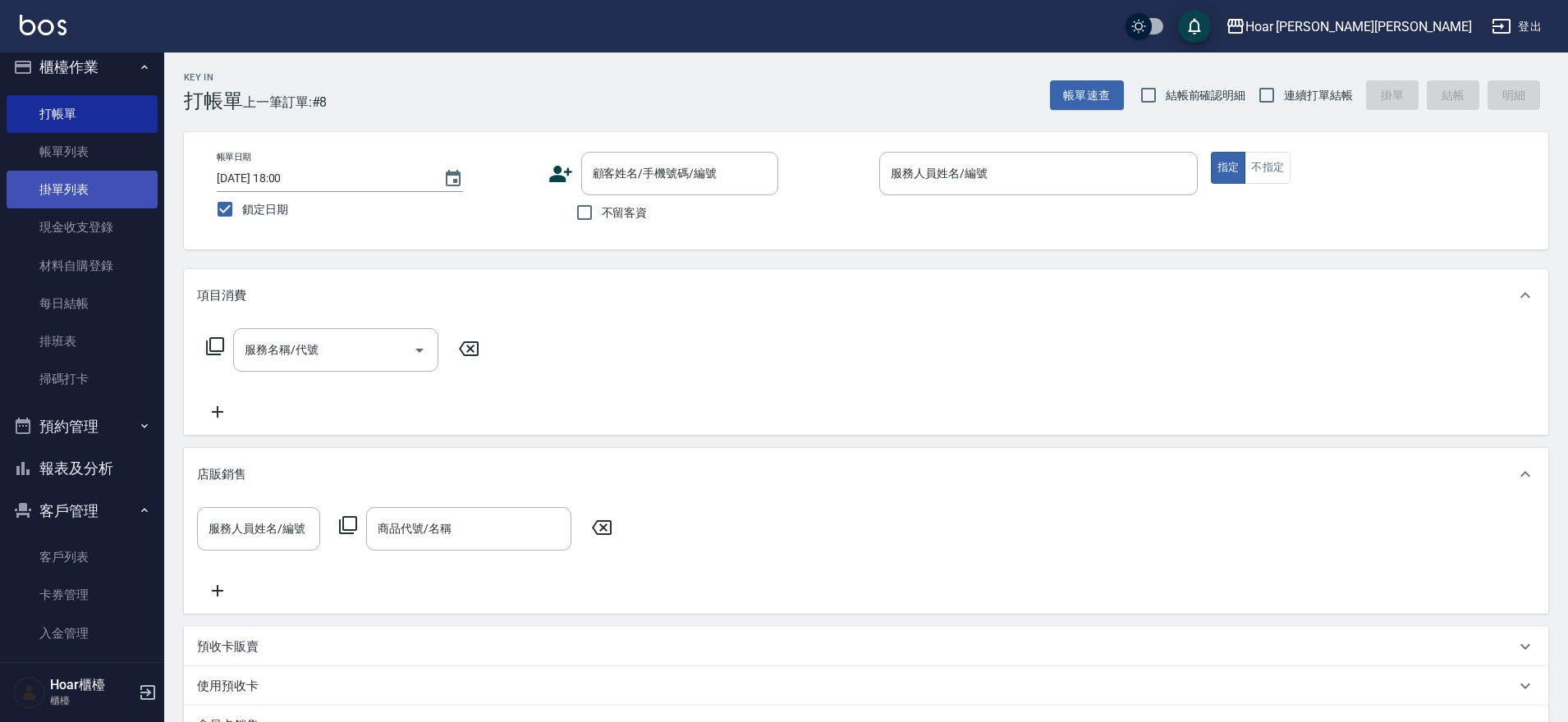
drag, startPoint x: 106, startPoint y: 196, endPoint x: 115, endPoint y: 194, distance: 9.2
click at [106, 196] on link "掛單列表" at bounding box center [82, 189] width 151 height 37
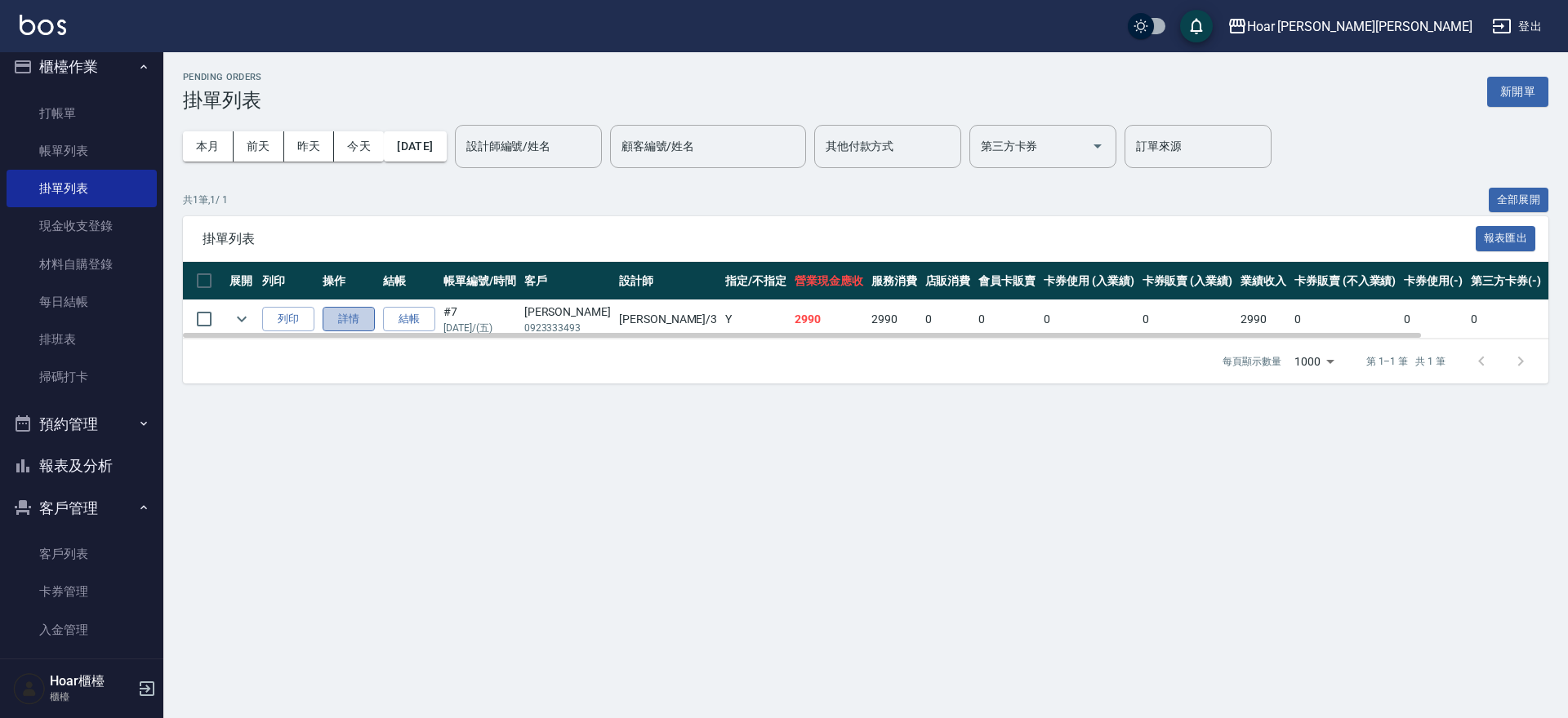
click at [347, 320] on link "詳情" at bounding box center [348, 320] width 52 height 26
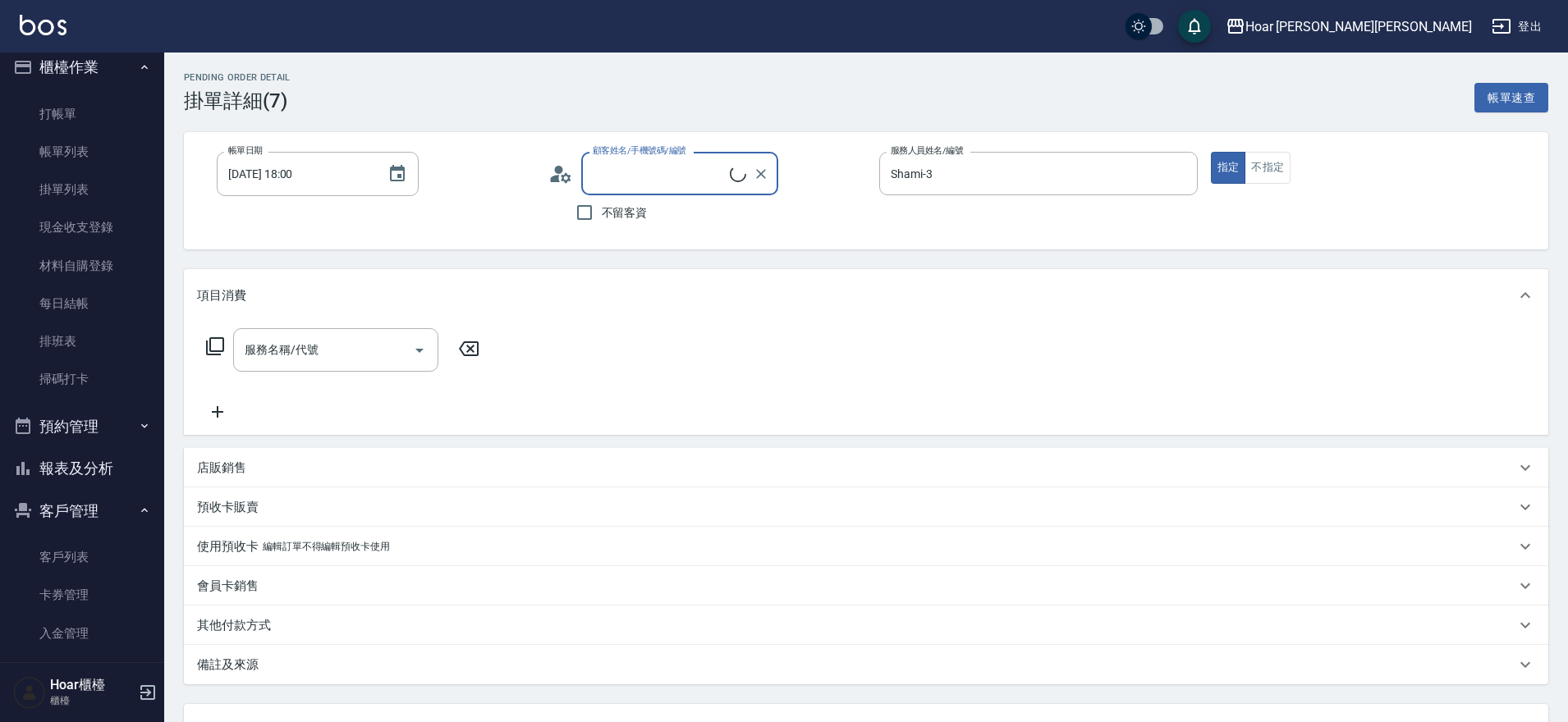
type input "[PERSON_NAME]/0923333493/"
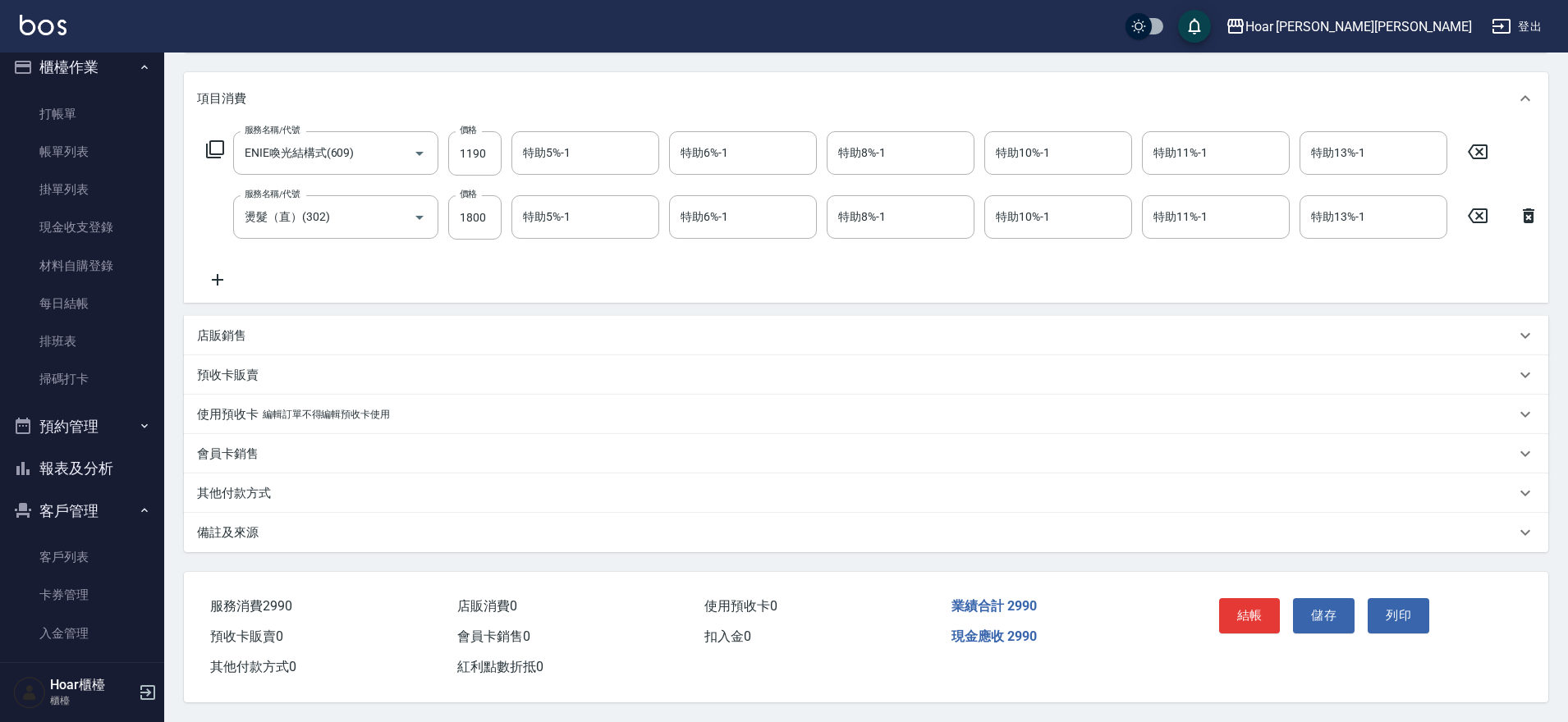
scroll to position [218, 0]
click at [275, 485] on div "其他付款方式" at bounding box center [857, 493] width 1318 height 17
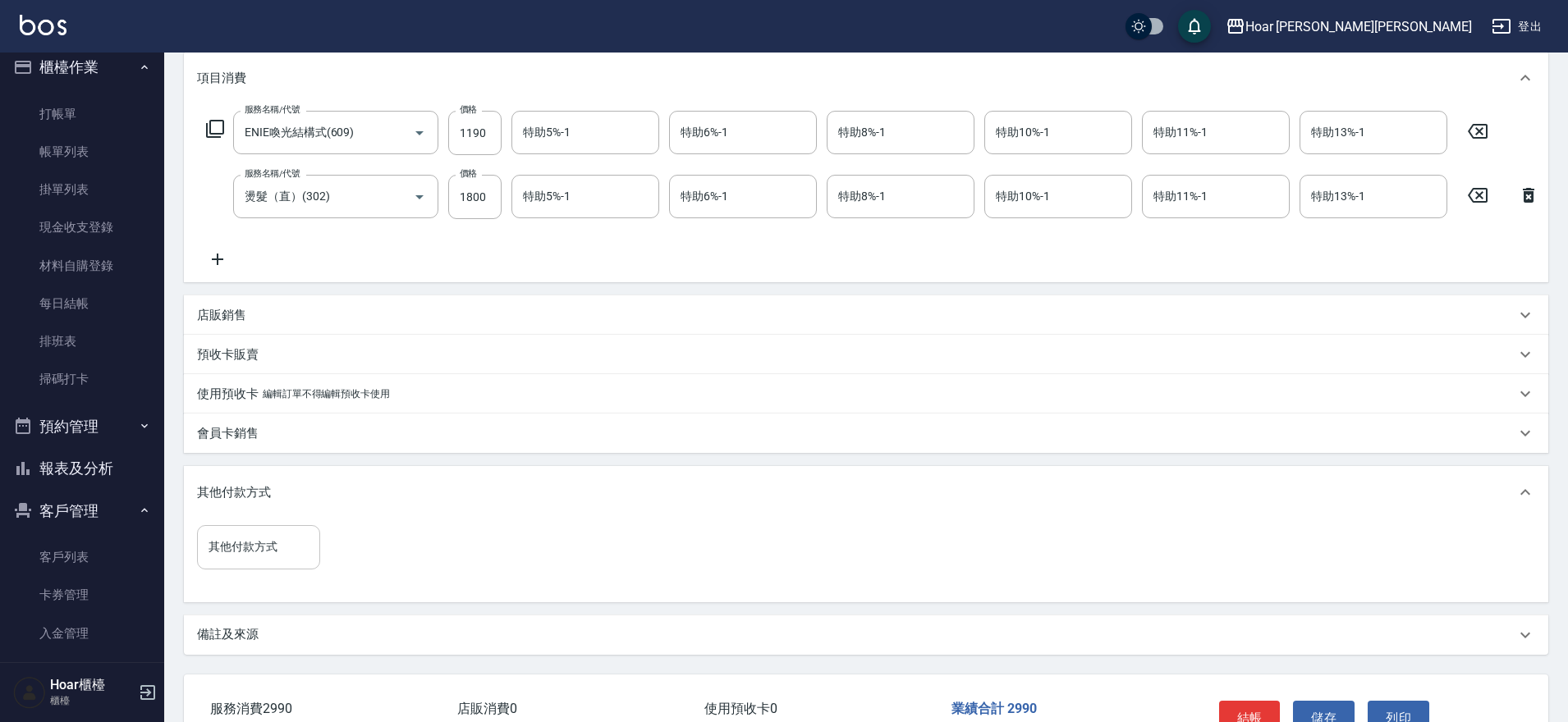
click at [291, 561] on input "其他付款方式" at bounding box center [259, 546] width 109 height 29
click at [252, 633] on span "轉帳匯款" at bounding box center [259, 629] width 123 height 27
type input "轉帳匯款"
drag, startPoint x: 384, startPoint y: 559, endPoint x: 405, endPoint y: 556, distance: 21.2
click at [398, 558] on input "0" at bounding box center [392, 547] width 123 height 44
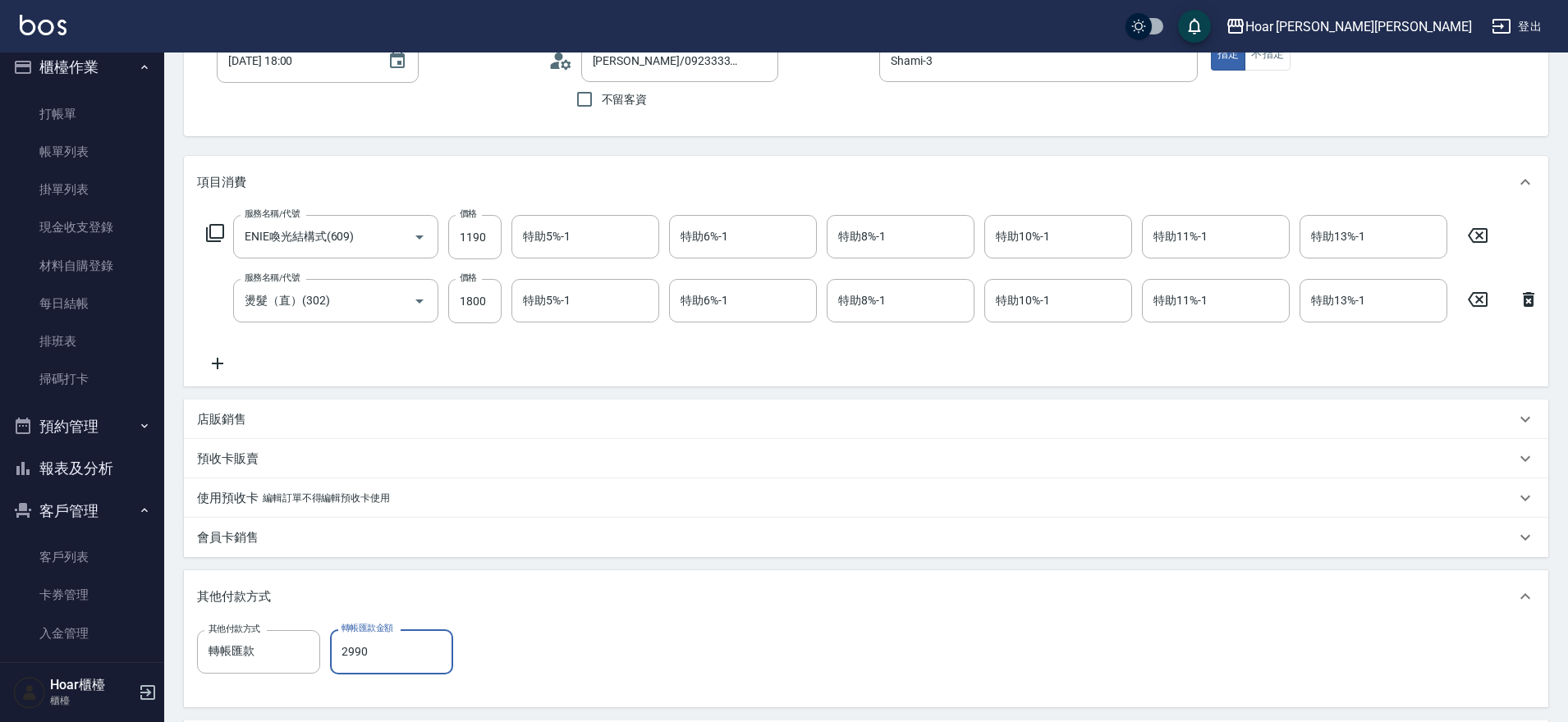
scroll to position [41, 0]
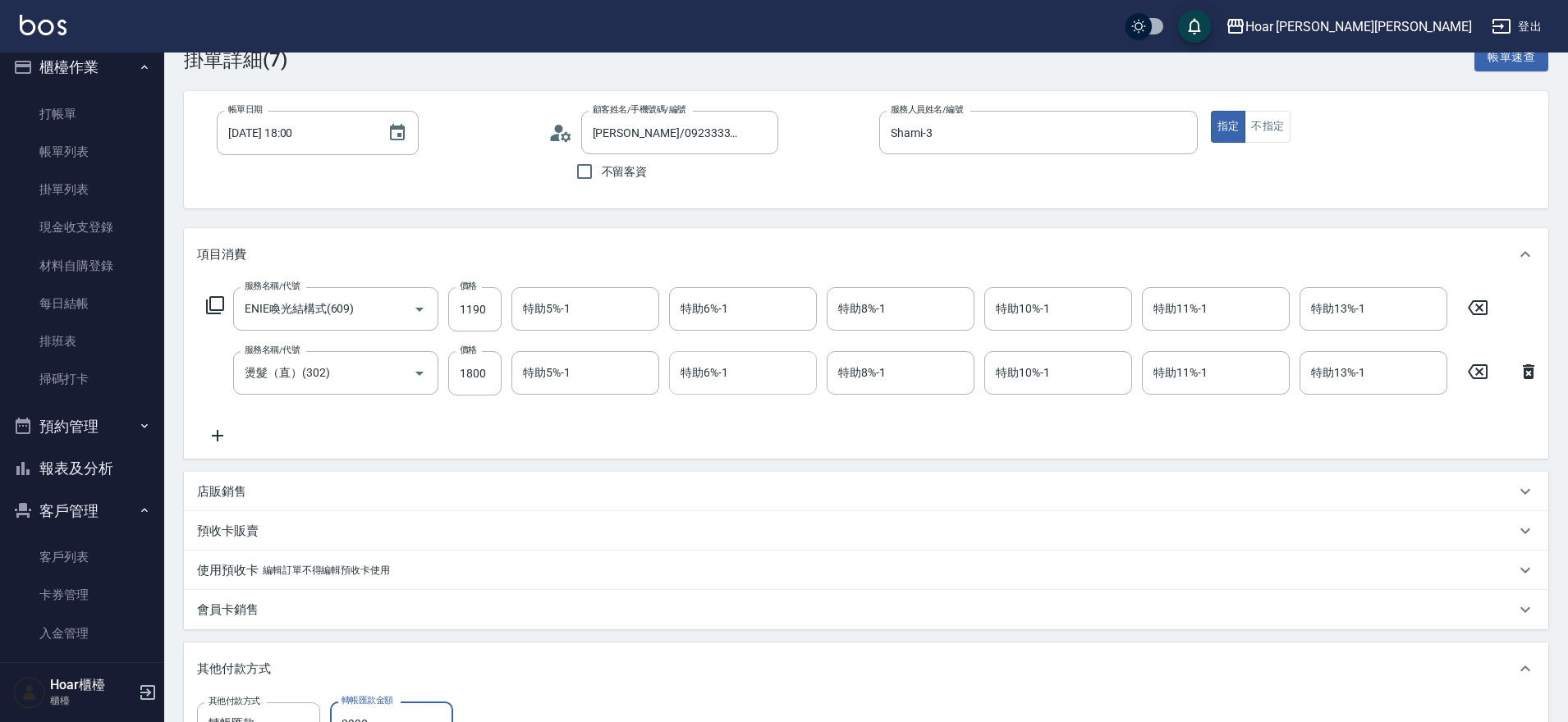
type input "2990"
click at [707, 375] on input "特助6%-1" at bounding box center [743, 373] width 133 height 29
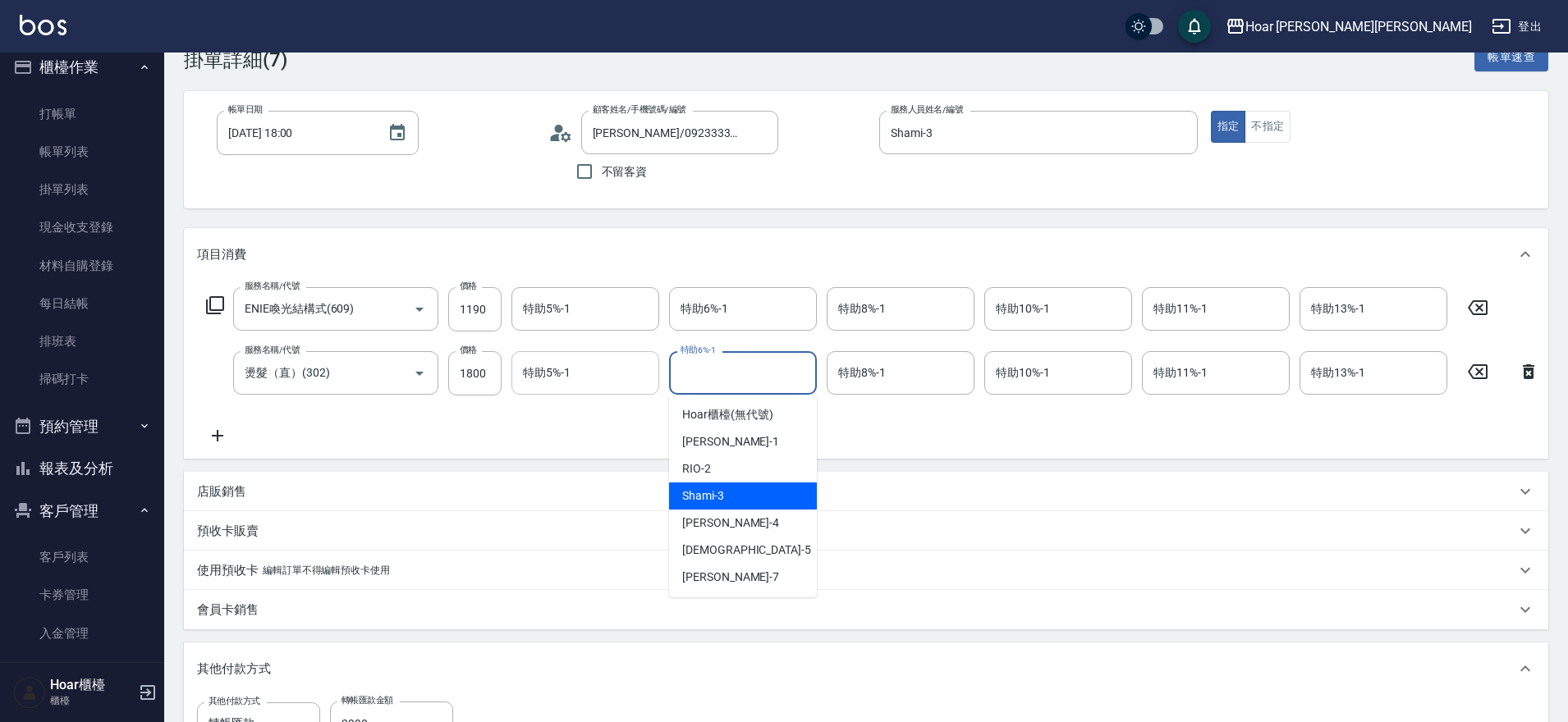
click at [596, 383] on input "特助5%-1" at bounding box center [585, 373] width 133 height 29
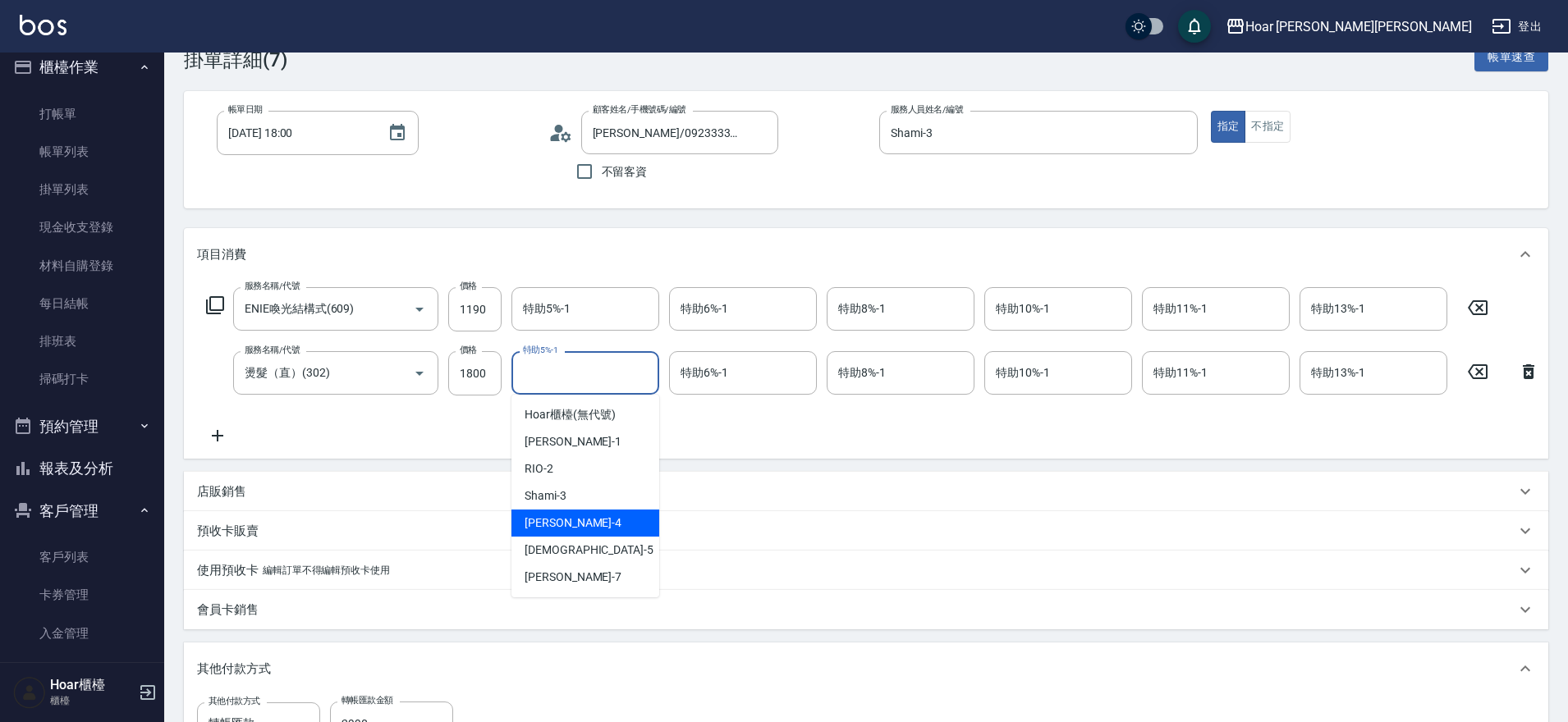
click at [561, 511] on div "Emma -4" at bounding box center [585, 523] width 148 height 27
type input "Emma-4"
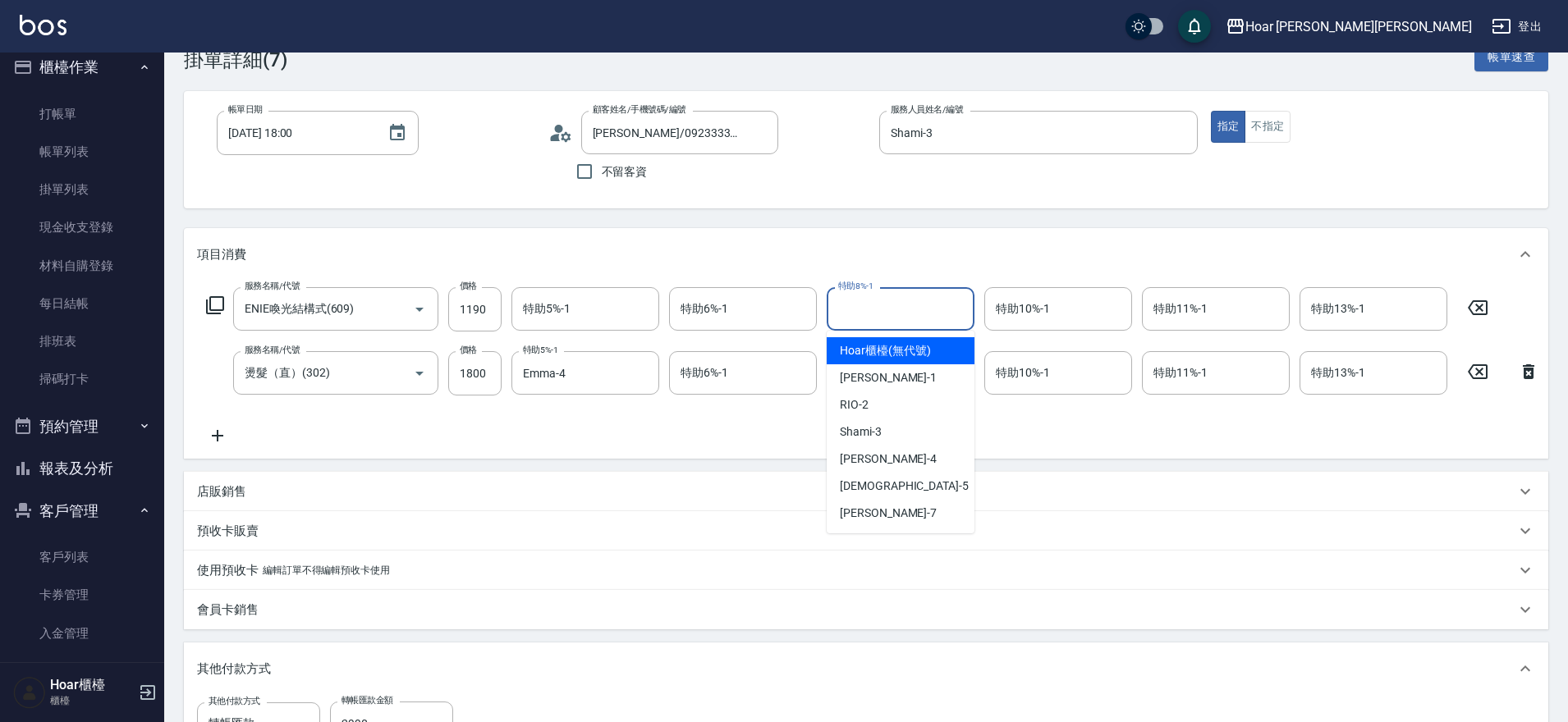
click at [892, 313] on input "特助8%-1" at bounding box center [900, 309] width 133 height 29
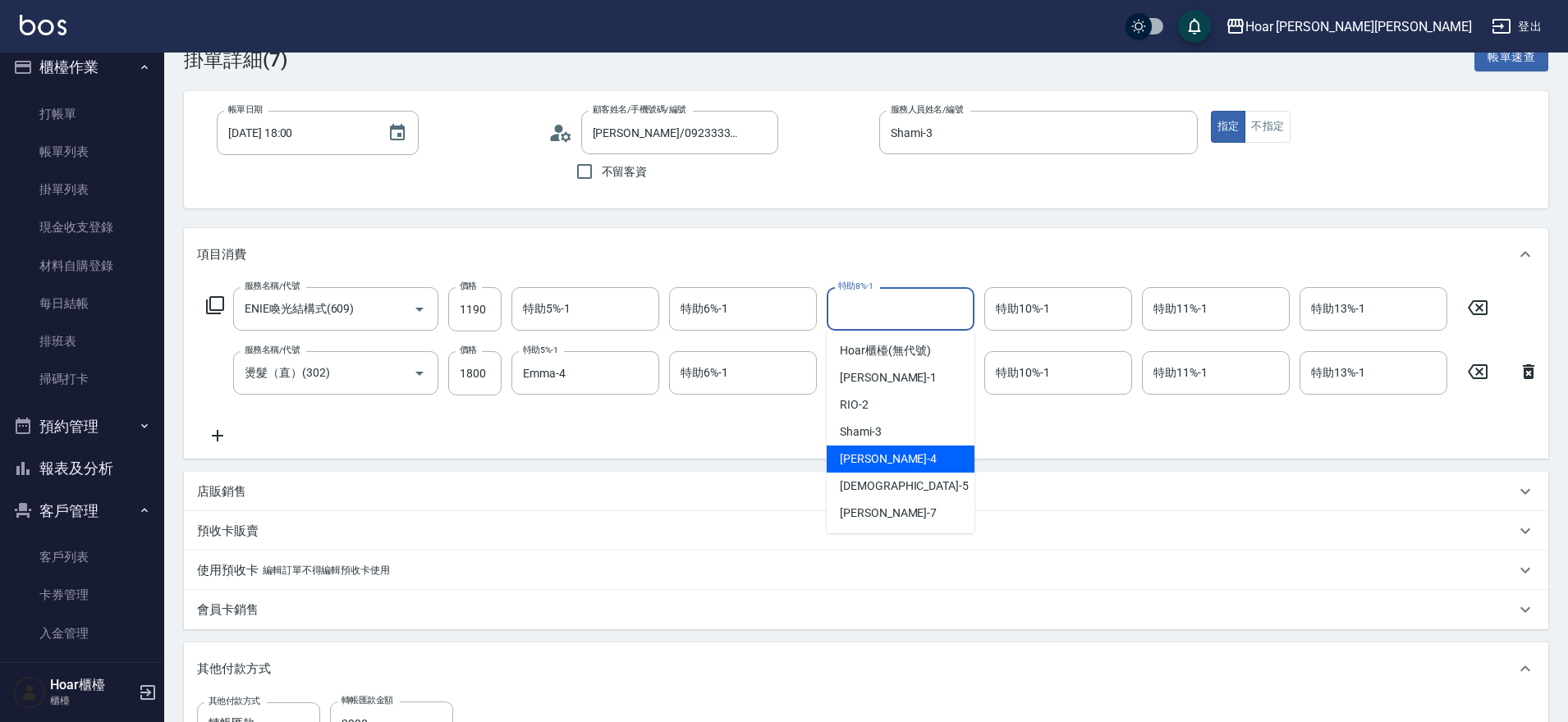
click at [866, 465] on span "Emma -4" at bounding box center [888, 459] width 97 height 17
type input "Emma-4"
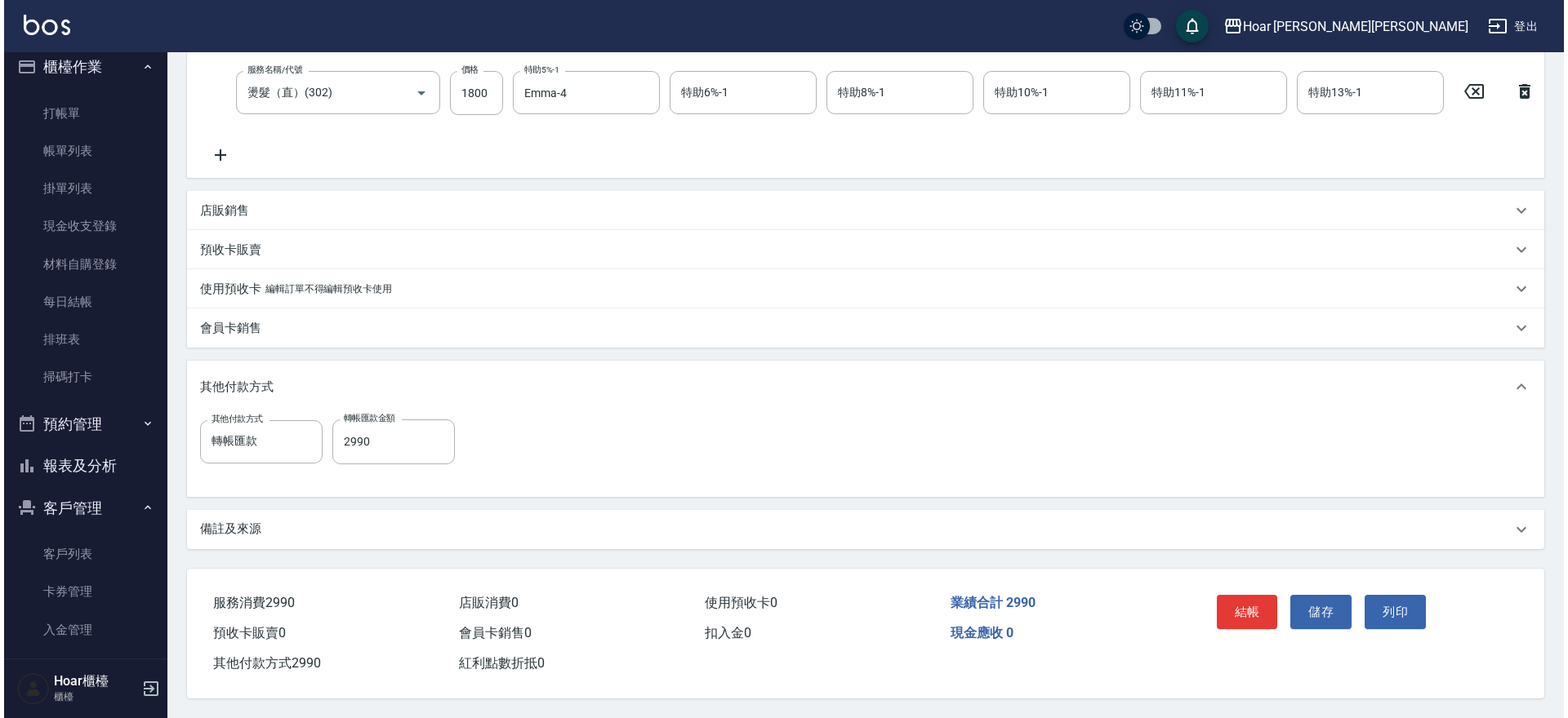
scroll to position [352, 0]
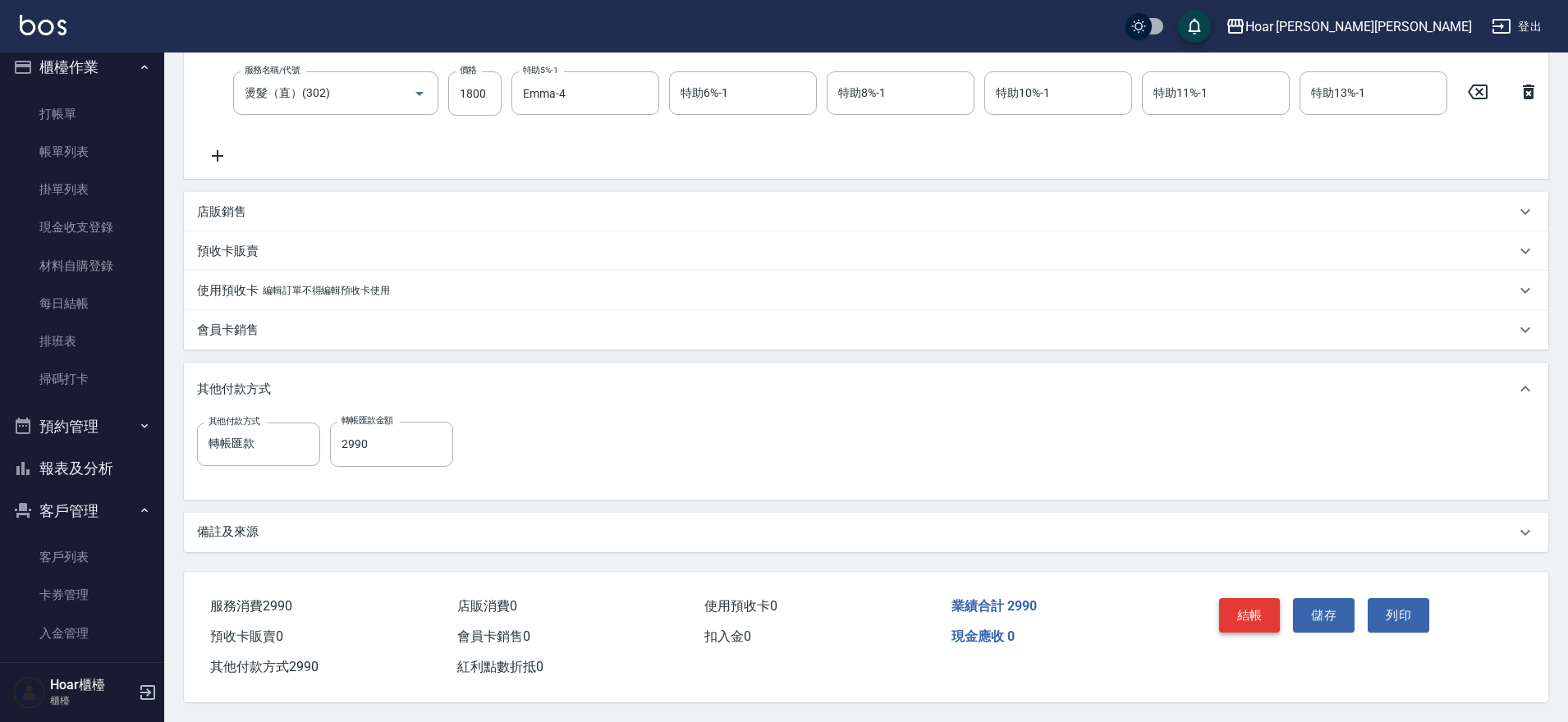
click at [1255, 614] on button "結帳" at bounding box center [1250, 615] width 61 height 35
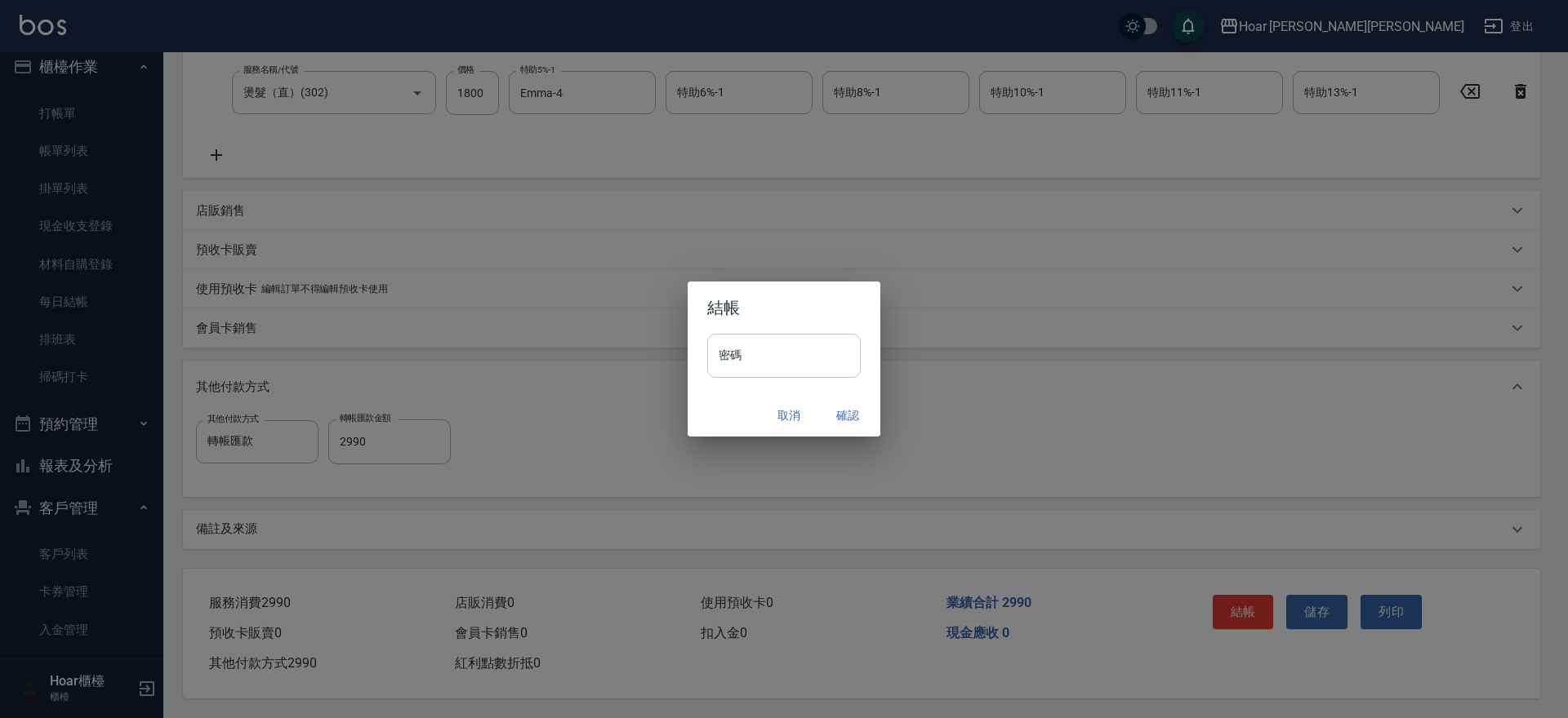
click at [772, 368] on input "密碼" at bounding box center [784, 355] width 153 height 44
type input "****"
click at [846, 414] on button "確認" at bounding box center [847, 416] width 52 height 30
click at [839, 416] on div "取消 確認" at bounding box center [784, 416] width 192 height 43
